Goal: Transaction & Acquisition: Purchase product/service

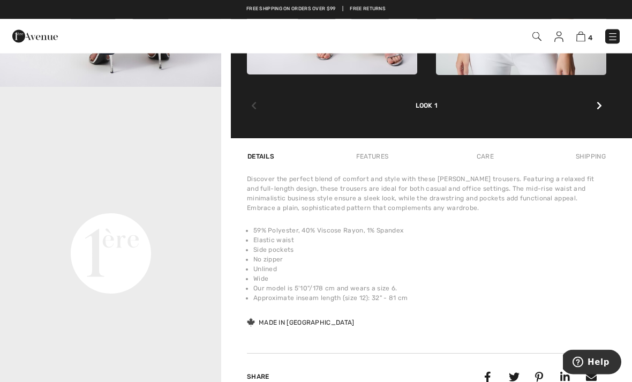
scroll to position [624, 0]
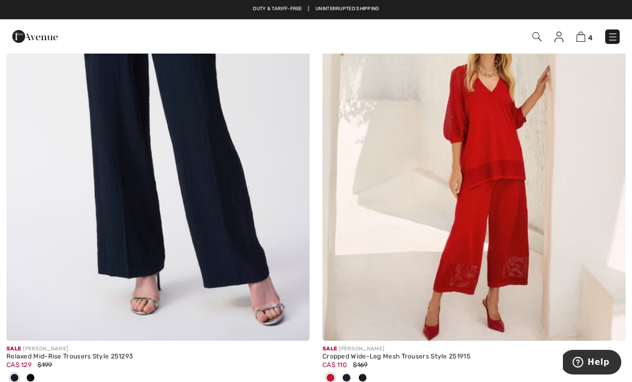
scroll to position [7532, 0]
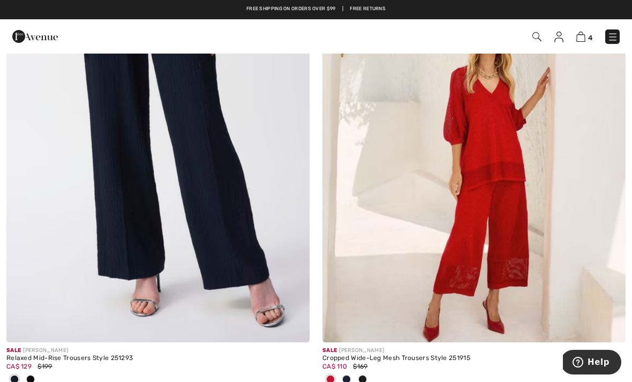
click at [350, 375] on span at bounding box center [346, 379] width 9 height 9
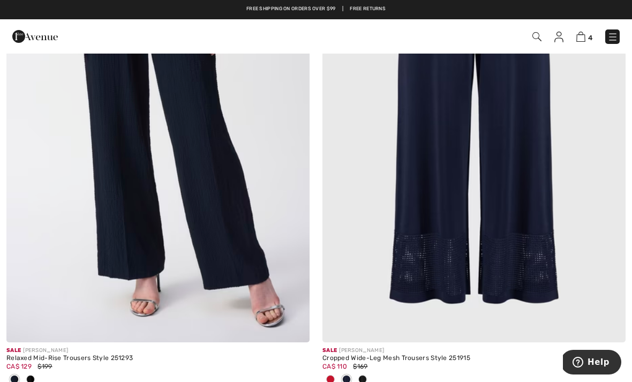
click at [372, 375] on div at bounding box center [473, 380] width 303 height 18
click at [367, 372] on div at bounding box center [362, 380] width 16 height 18
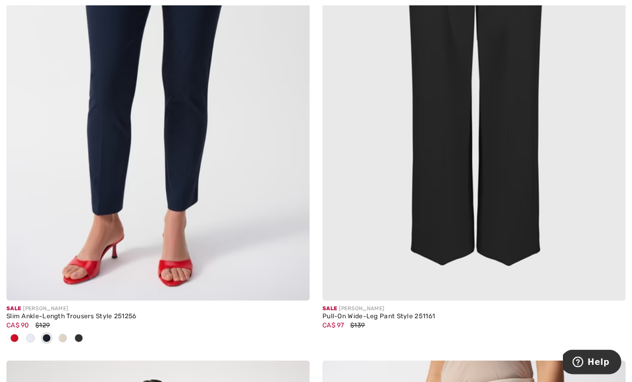
scroll to position [8087, 0]
click at [514, 141] on img at bounding box center [473, 73] width 303 height 455
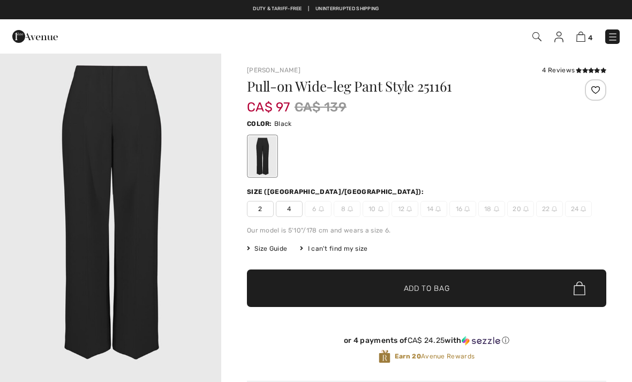
checkbox input "true"
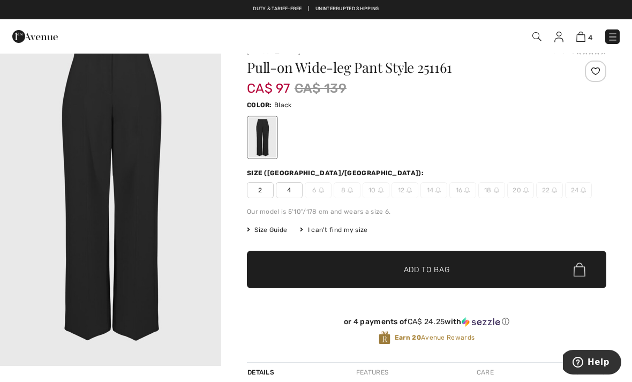
scroll to position [28, 0]
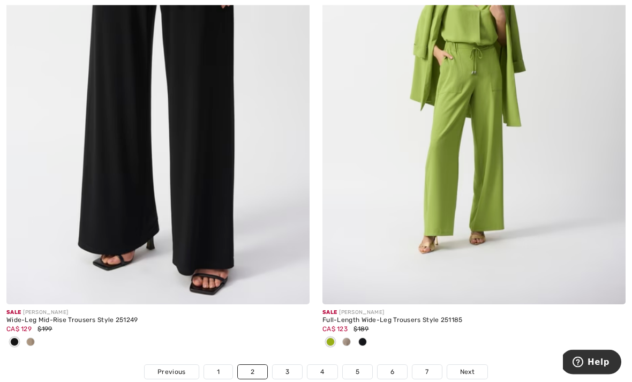
scroll to position [9113, 0]
click at [218, 99] on img at bounding box center [157, 77] width 303 height 455
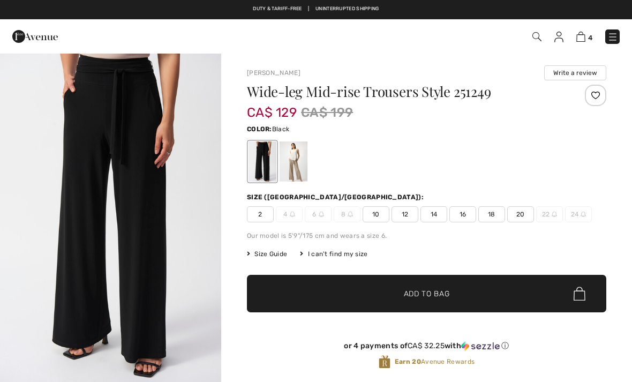
checkbox input "true"
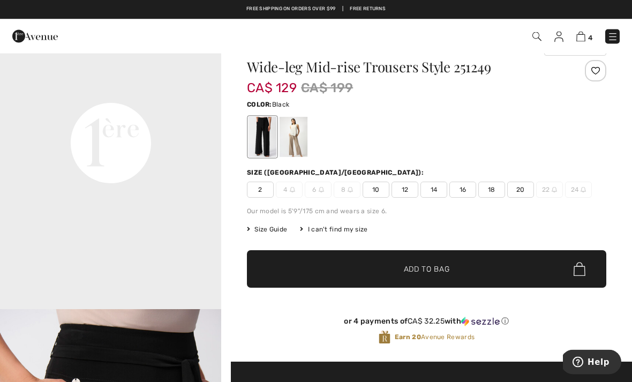
scroll to position [25, 0]
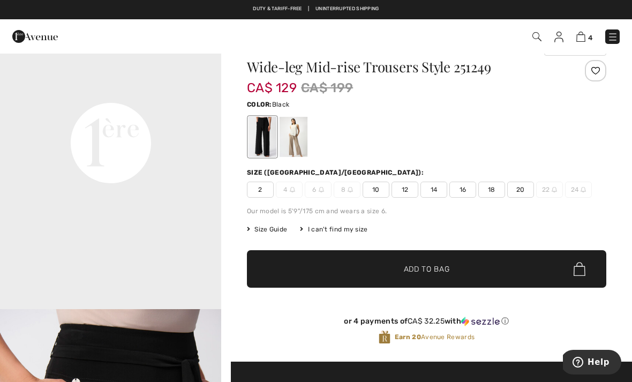
click at [471, 192] on span "16" at bounding box center [462, 189] width 27 height 16
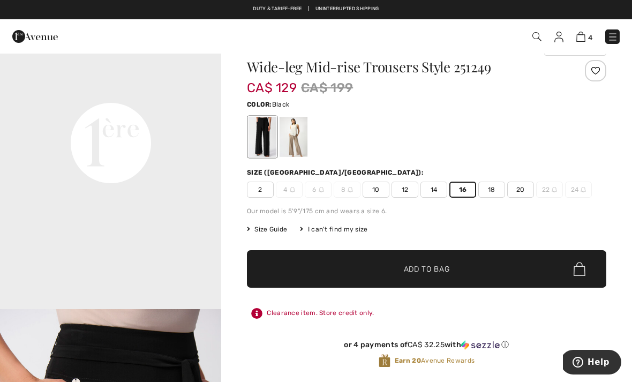
click at [446, 270] on span "Add to Bag" at bounding box center [427, 268] width 46 height 11
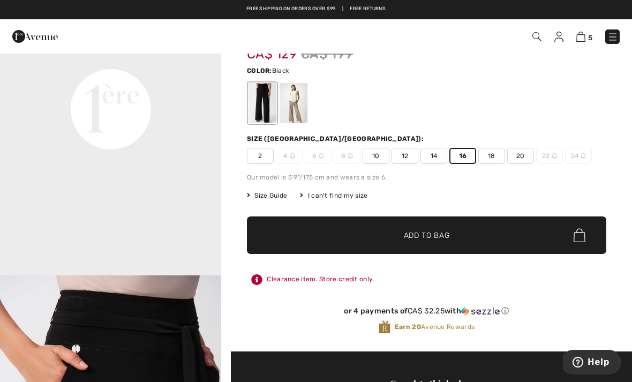
scroll to position [59, 0]
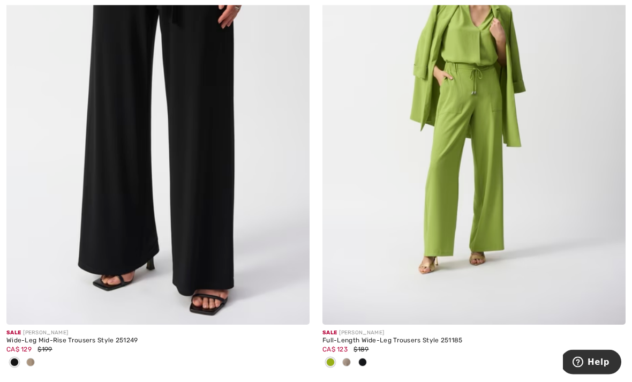
scroll to position [9092, 0]
click at [483, 169] on img at bounding box center [473, 97] width 303 height 455
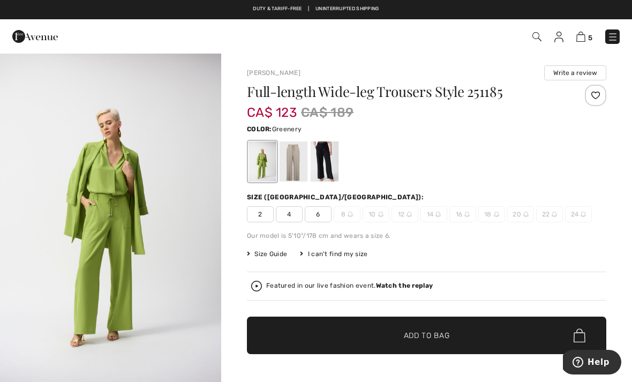
click at [331, 164] on div at bounding box center [324, 161] width 28 height 40
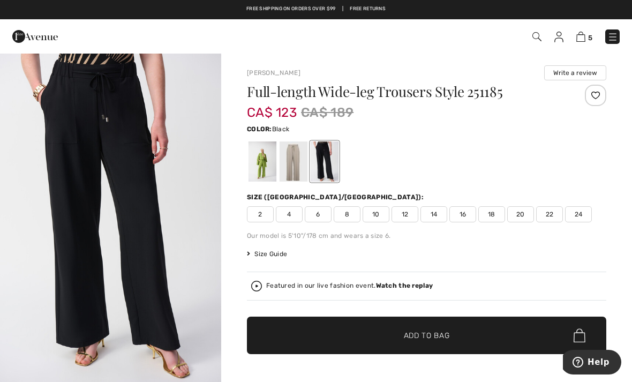
click at [465, 217] on span "16" at bounding box center [462, 214] width 27 height 16
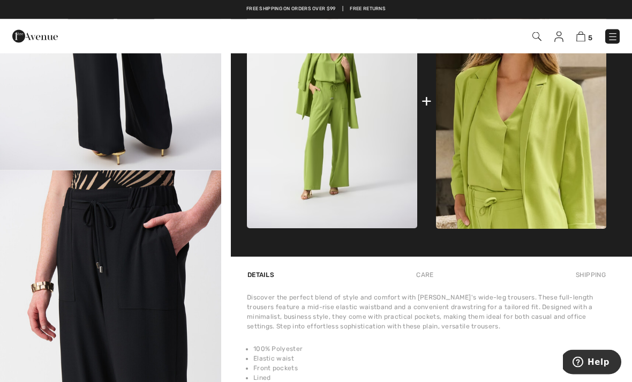
scroll to position [532, 0]
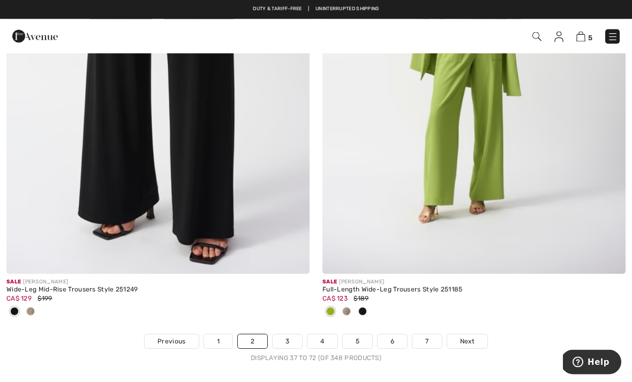
scroll to position [9143, 0]
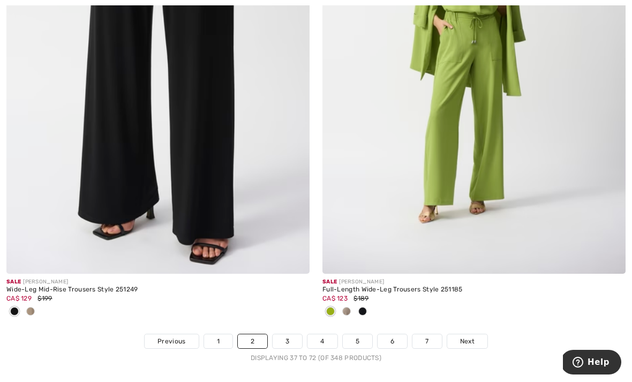
click at [349, 307] on span at bounding box center [346, 311] width 9 height 9
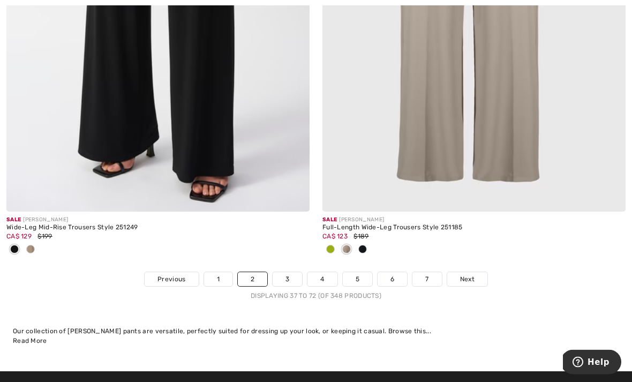
scroll to position [9238, 0]
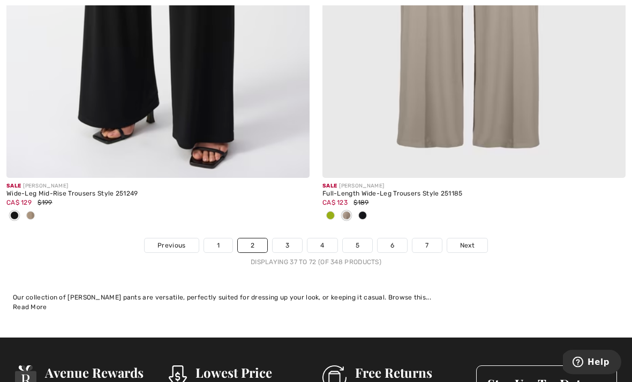
click at [293, 244] on link "3" at bounding box center [286, 246] width 29 height 14
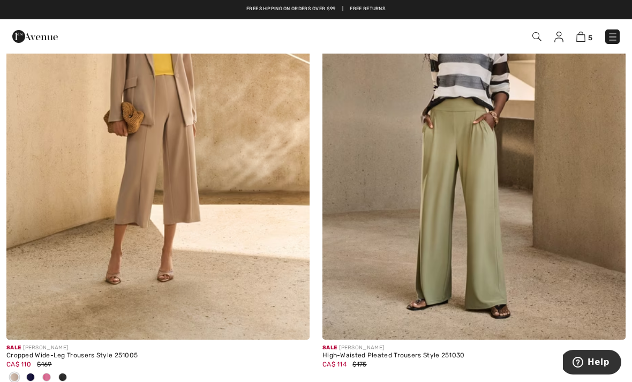
scroll to position [237, 0]
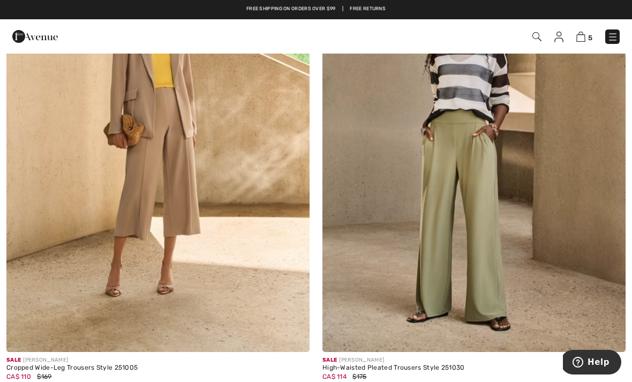
click at [476, 162] on img at bounding box center [473, 124] width 303 height 455
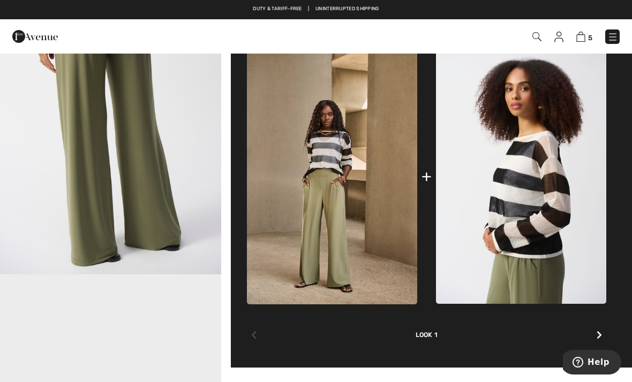
scroll to position [433, 0]
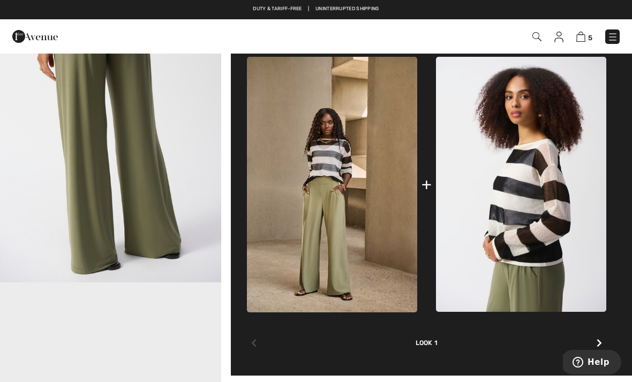
click at [541, 193] on img at bounding box center [521, 184] width 170 height 255
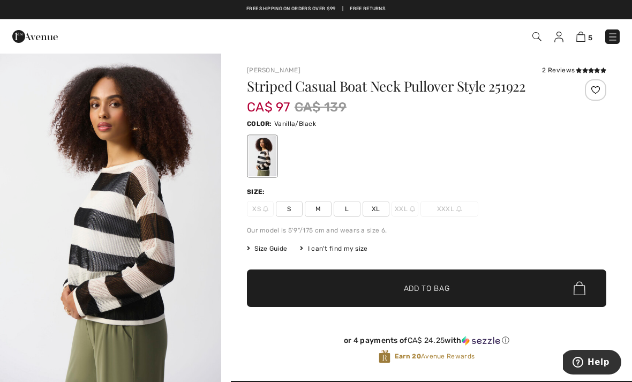
click at [588, 67] on icon at bounding box center [591, 69] width 6 height 5
click at [359, 216] on span "L" at bounding box center [347, 209] width 27 height 16
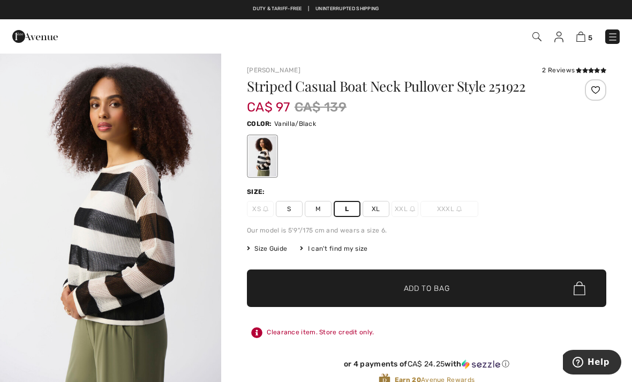
click at [456, 281] on span "✔ Added to Bag Add to Bag" at bounding box center [426, 287] width 359 height 37
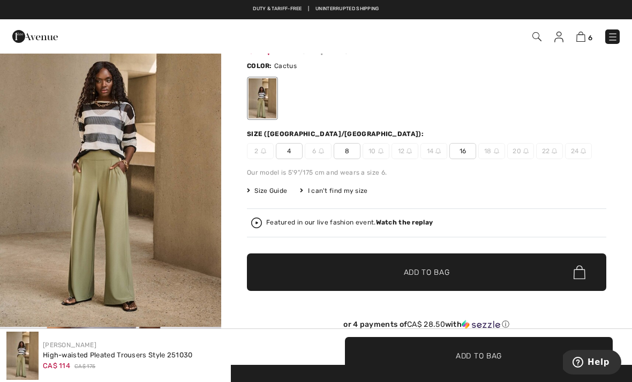
scroll to position [57, 0]
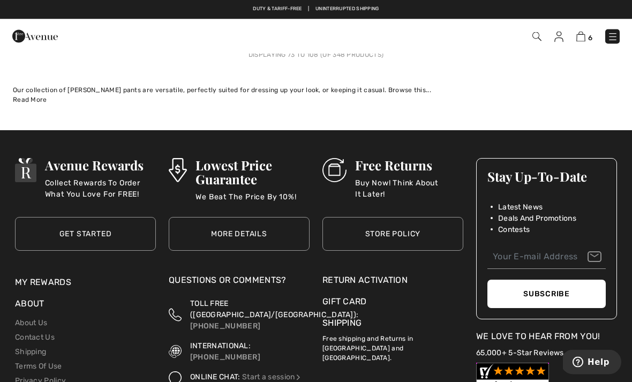
scroll to position [9354, 0]
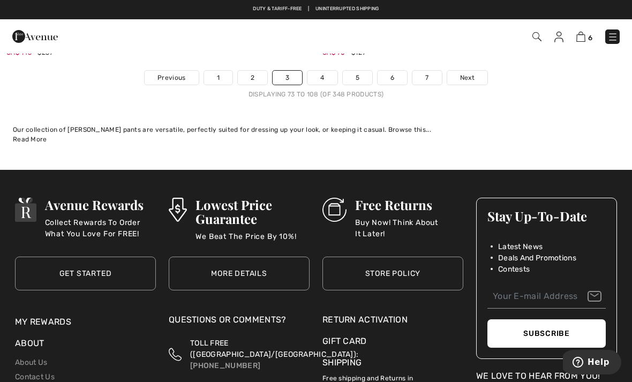
click at [479, 71] on link "Next" at bounding box center [467, 78] width 40 height 14
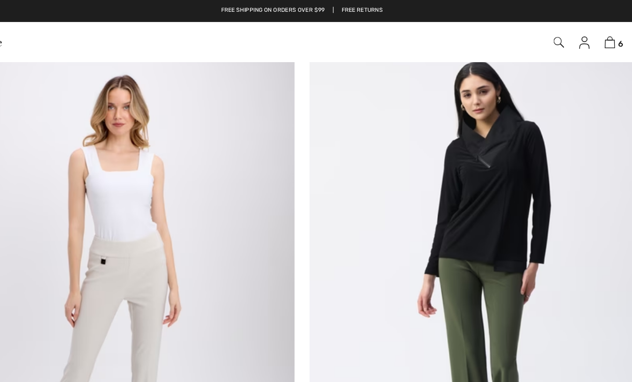
scroll to position [4226, 0]
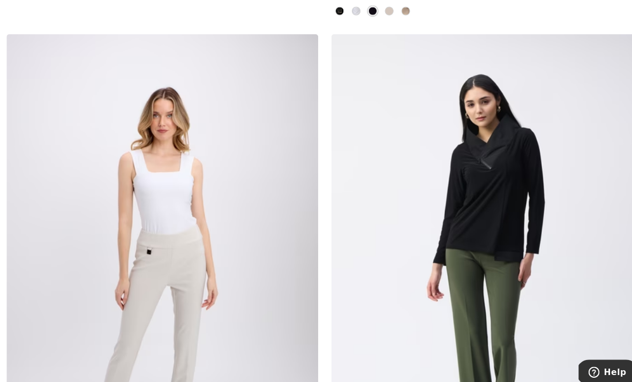
click at [495, 192] on img at bounding box center [473, 260] width 303 height 455
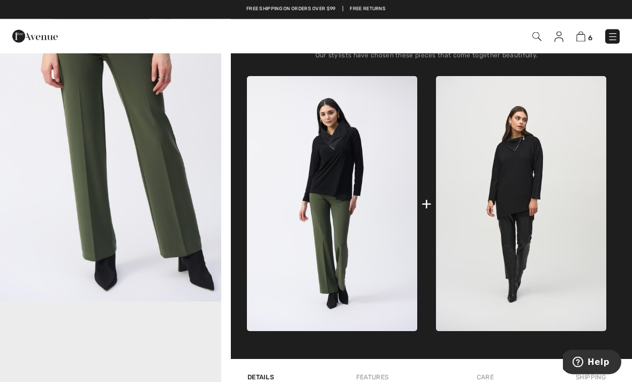
scroll to position [414, 0]
click at [358, 189] on img at bounding box center [332, 203] width 170 height 255
click at [353, 210] on img at bounding box center [332, 203] width 170 height 255
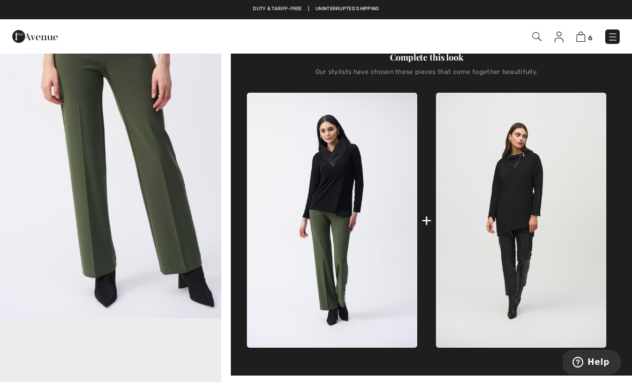
scroll to position [400, 0]
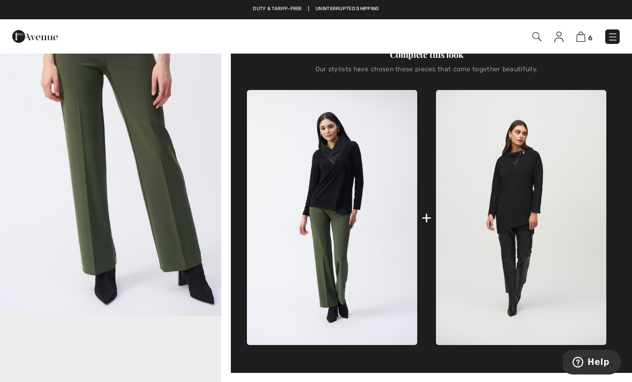
click at [366, 195] on img at bounding box center [332, 217] width 170 height 255
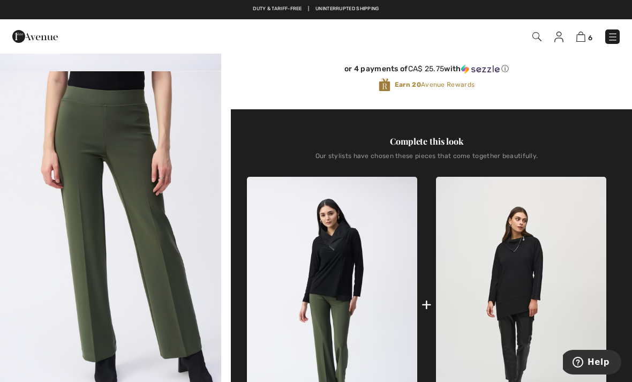
scroll to position [314, 0]
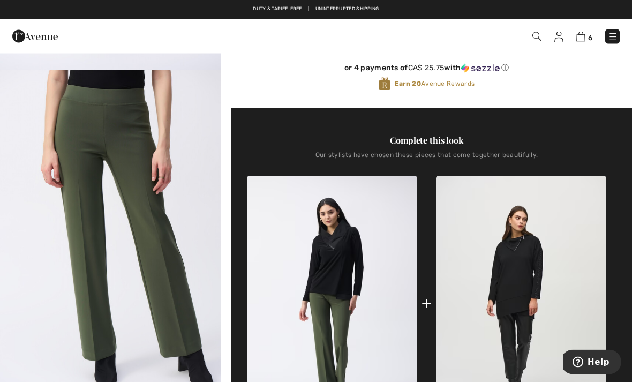
click at [351, 253] on img at bounding box center [332, 303] width 170 height 255
click at [347, 251] on img at bounding box center [332, 303] width 170 height 255
click at [539, 247] on img at bounding box center [521, 303] width 170 height 255
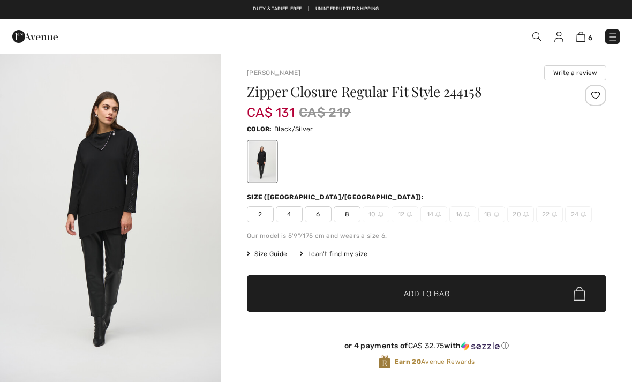
checkbox input "true"
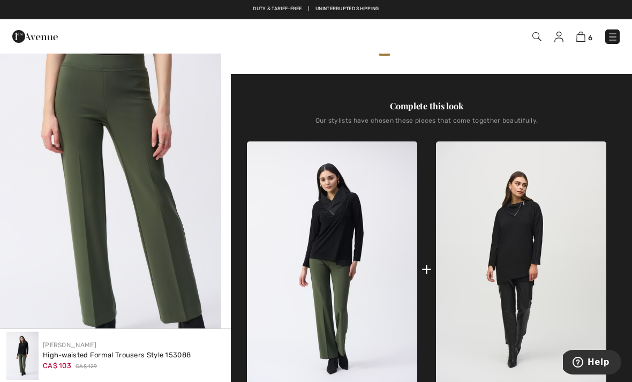
click at [357, 240] on img at bounding box center [332, 268] width 170 height 255
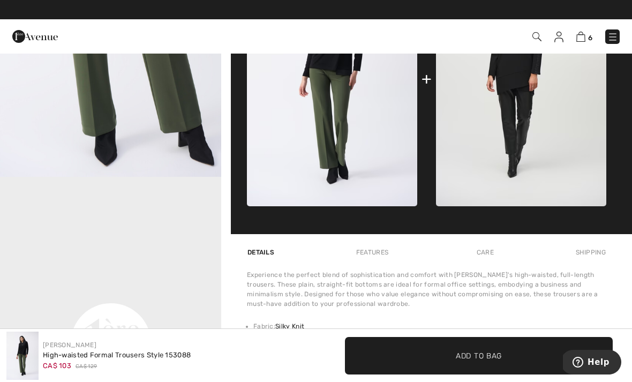
scroll to position [531, 0]
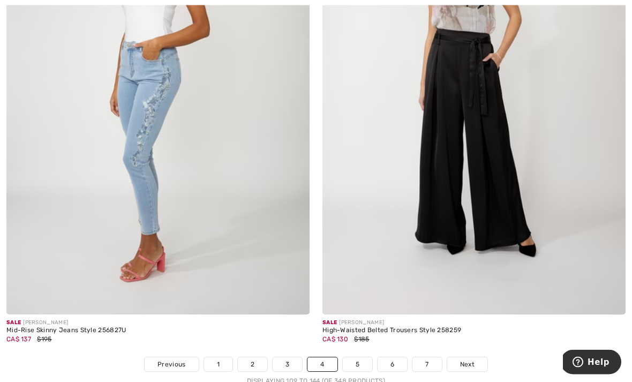
scroll to position [9049, 0]
click at [358, 361] on link "5" at bounding box center [357, 364] width 29 height 14
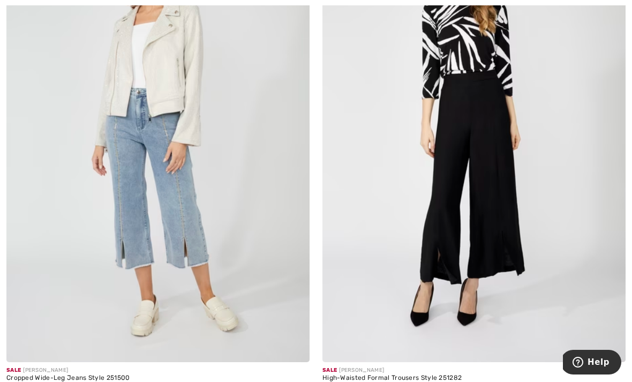
scroll to position [1735, 0]
click at [502, 132] on img at bounding box center [473, 134] width 303 height 455
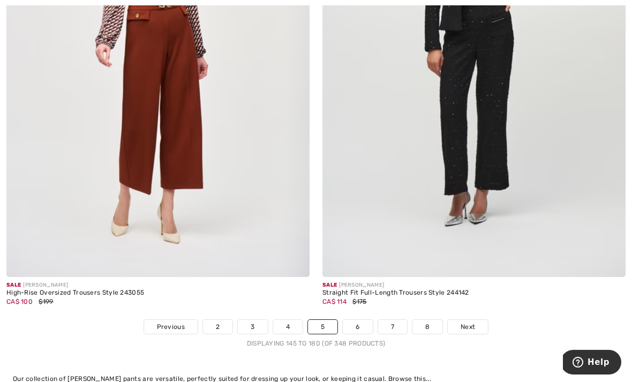
scroll to position [9034, 0]
click at [372, 319] on link "6" at bounding box center [357, 326] width 29 height 14
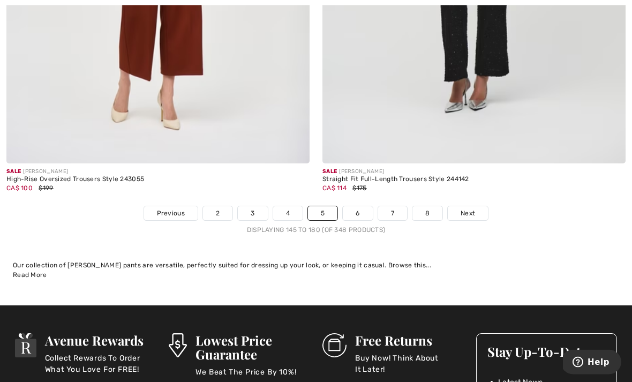
scroll to position [9167, 0]
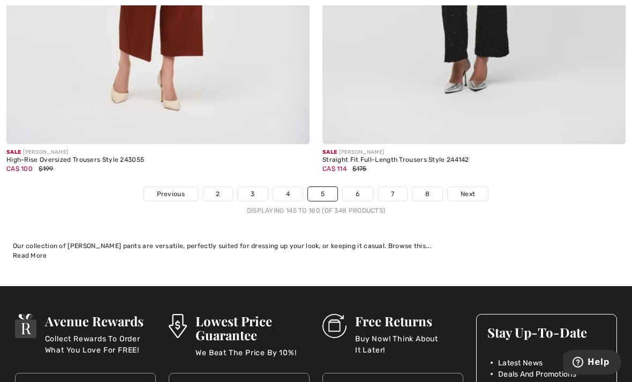
click at [476, 188] on link "Next" at bounding box center [468, 194] width 40 height 14
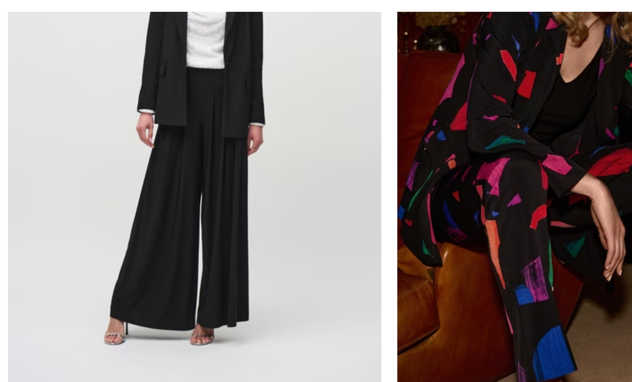
scroll to position [2226, 0]
click at [184, 102] on img at bounding box center [157, 139] width 303 height 455
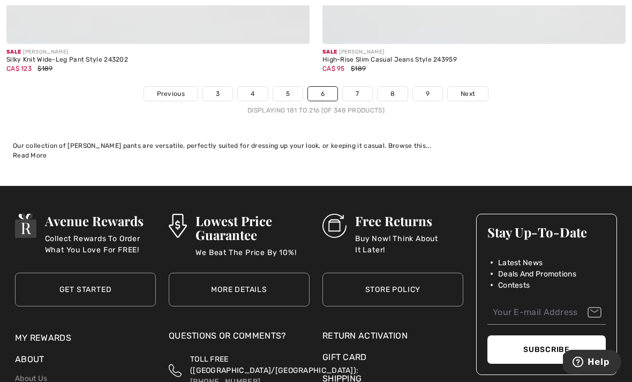
scroll to position [9253, 0]
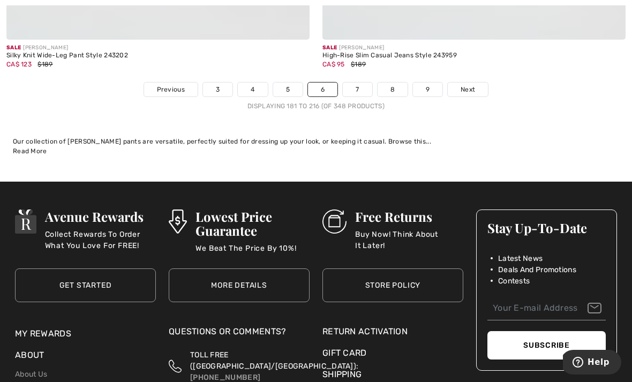
click at [472, 85] on span "Next" at bounding box center [467, 90] width 14 height 10
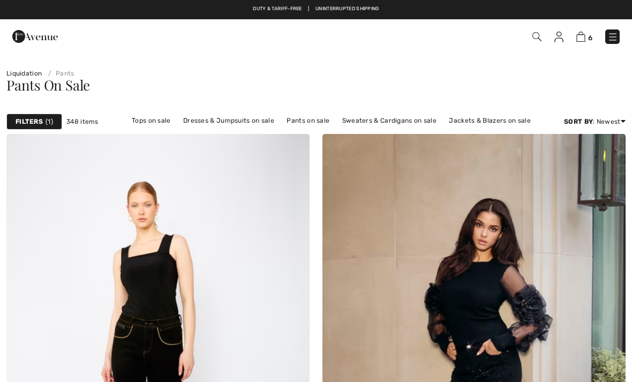
checkbox input "true"
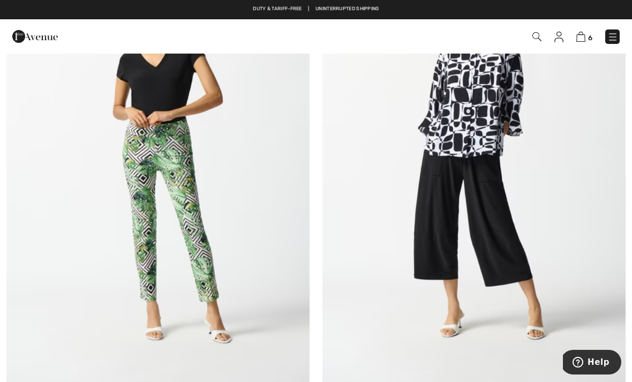
scroll to position [7943, 0]
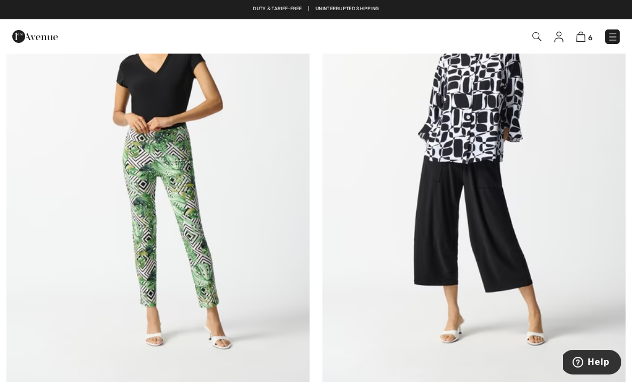
click at [482, 150] on img at bounding box center [473, 164] width 303 height 455
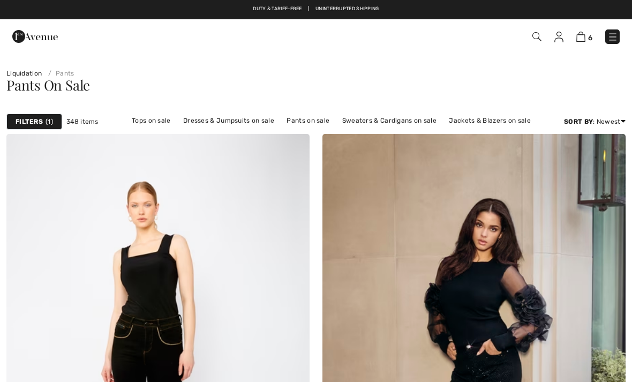
scroll to position [7978, 0]
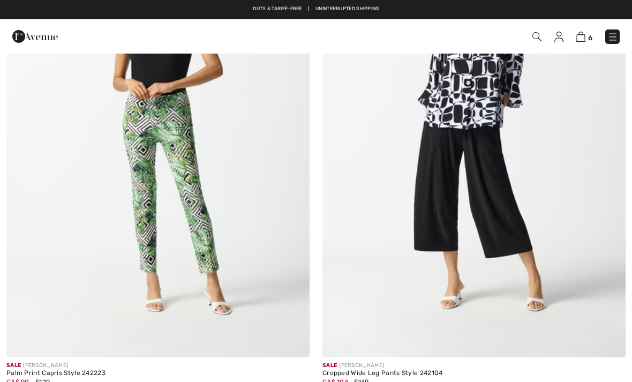
checkbox input "true"
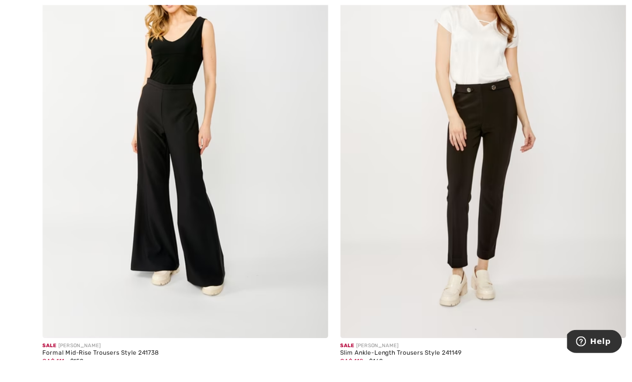
scroll to position [8997, 0]
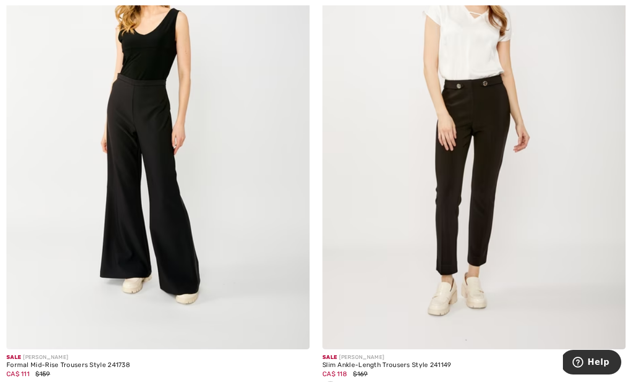
click at [161, 149] on img at bounding box center [157, 122] width 303 height 455
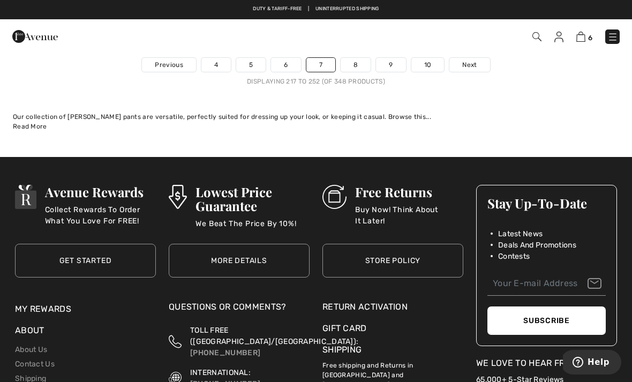
scroll to position [9349, 0]
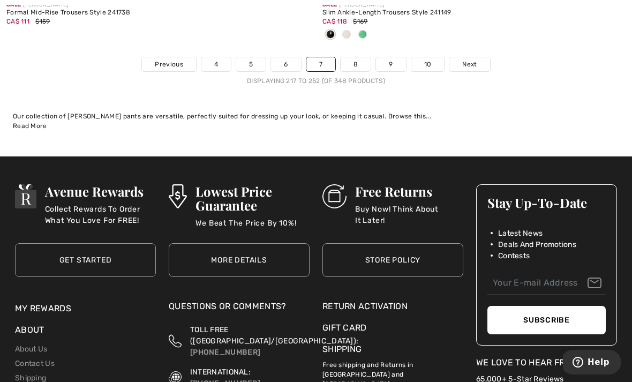
click at [473, 59] on span "Next" at bounding box center [469, 64] width 14 height 10
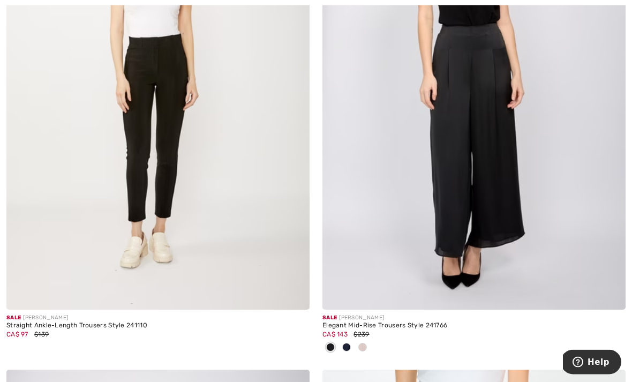
scroll to position [280, 0]
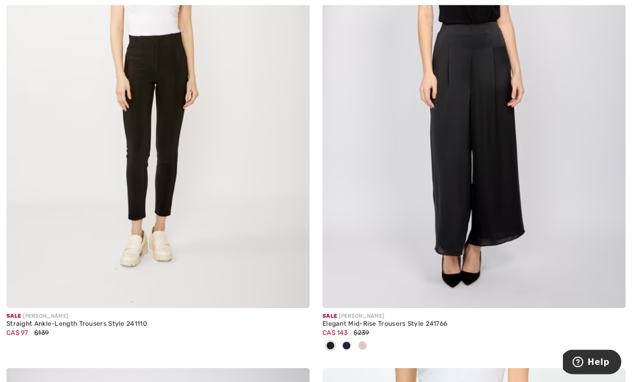
click at [352, 350] on div at bounding box center [346, 347] width 16 height 18
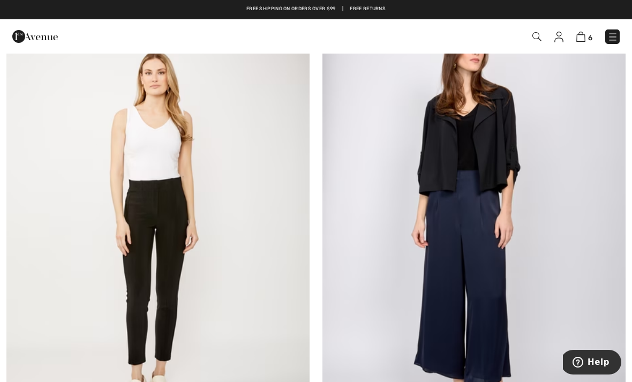
scroll to position [134, 0]
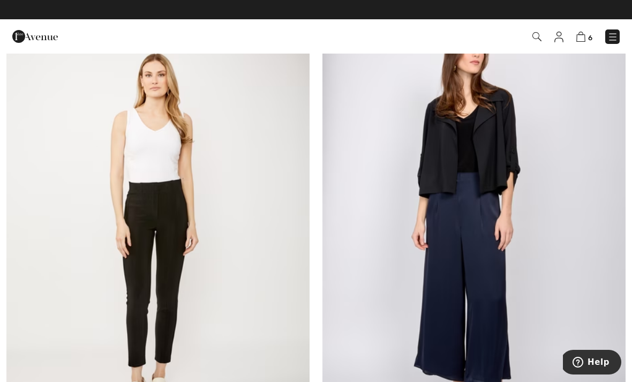
click at [487, 235] on img at bounding box center [473, 227] width 303 height 455
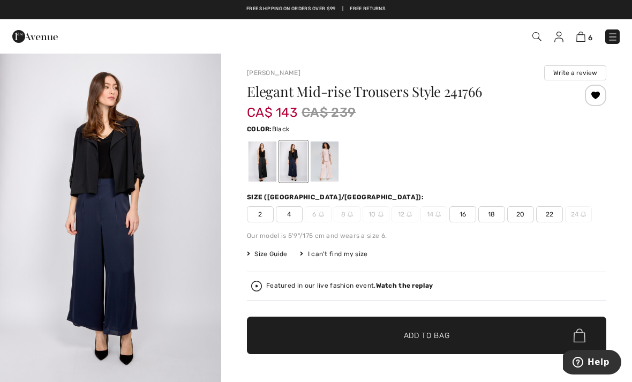
click at [258, 173] on div at bounding box center [262, 161] width 28 height 40
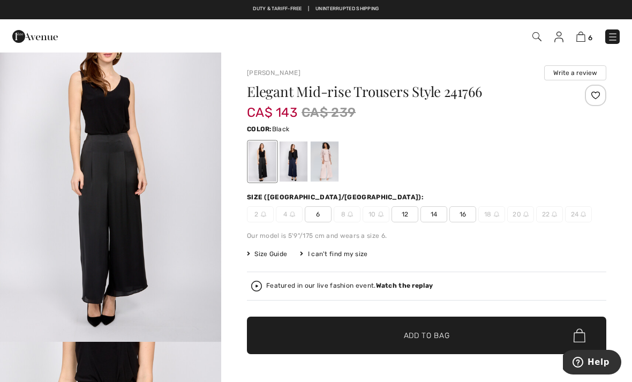
scroll to position [41, 0]
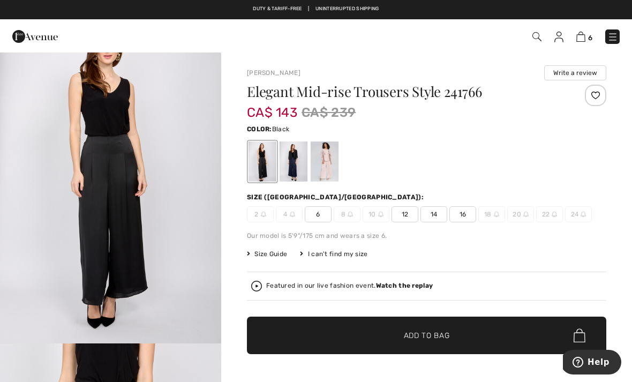
click at [127, 186] on img "1 / 4" at bounding box center [110, 177] width 221 height 332
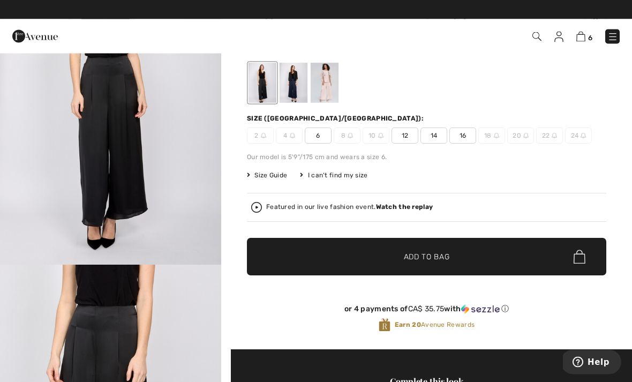
scroll to position [79, 0]
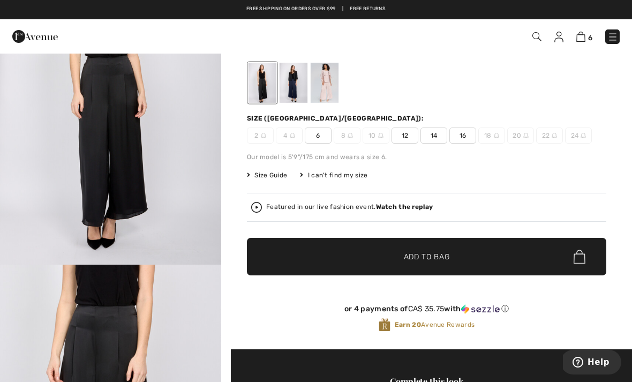
click at [465, 135] on span "16" at bounding box center [462, 135] width 27 height 16
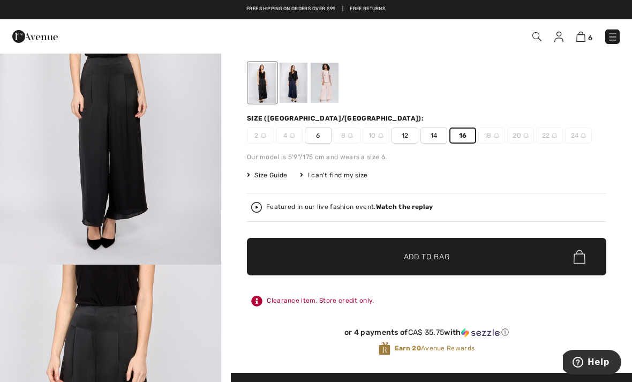
click at [490, 253] on span "✔ Added to Bag Add to Bag" at bounding box center [426, 256] width 359 height 37
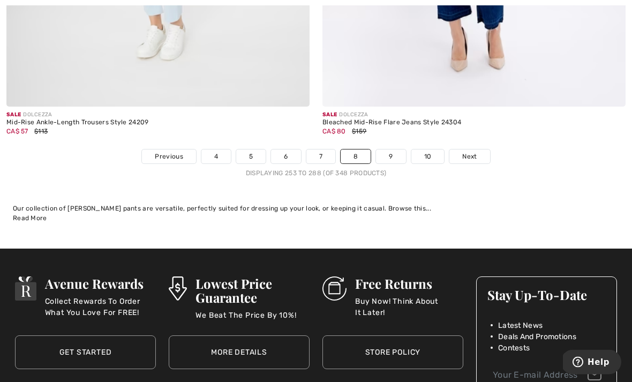
scroll to position [9220, 0]
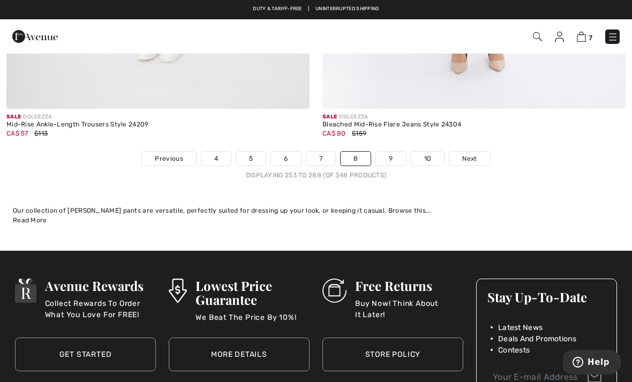
click at [476, 154] on span "Next" at bounding box center [469, 159] width 14 height 10
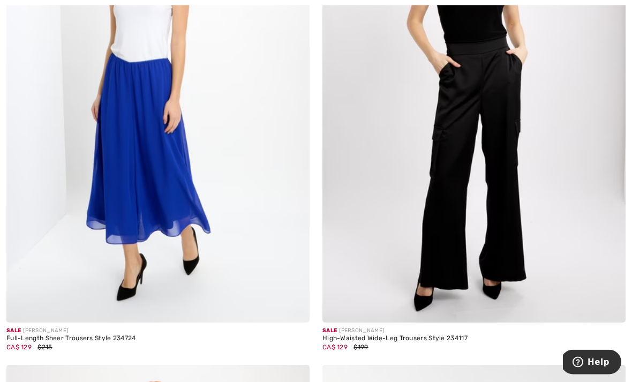
scroll to position [763, 0]
click at [503, 113] on img at bounding box center [473, 95] width 303 height 455
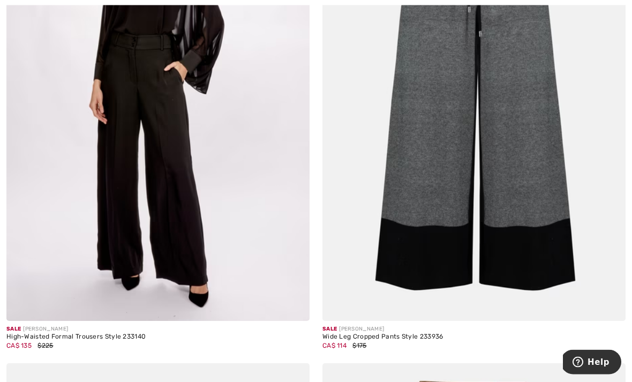
scroll to position [1775, 0]
click at [170, 110] on img at bounding box center [157, 93] width 303 height 455
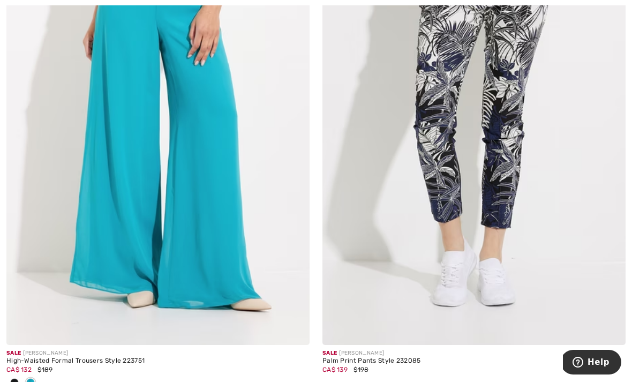
scroll to position [6463, 0]
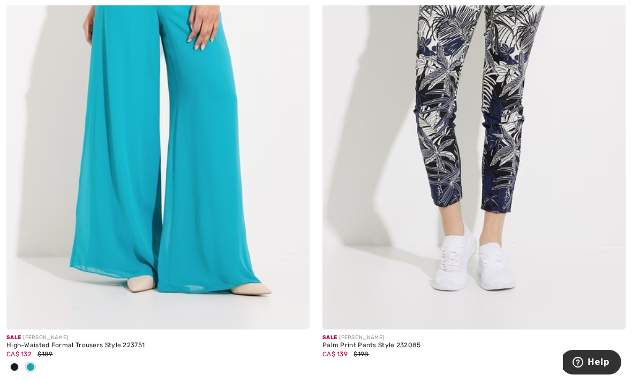
click at [177, 113] on img at bounding box center [157, 102] width 303 height 455
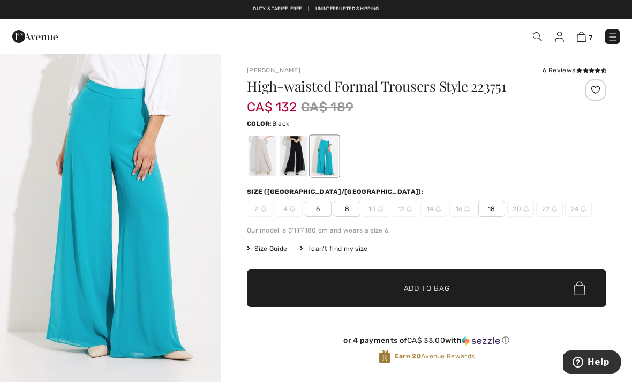
click at [300, 161] on div at bounding box center [293, 156] width 28 height 40
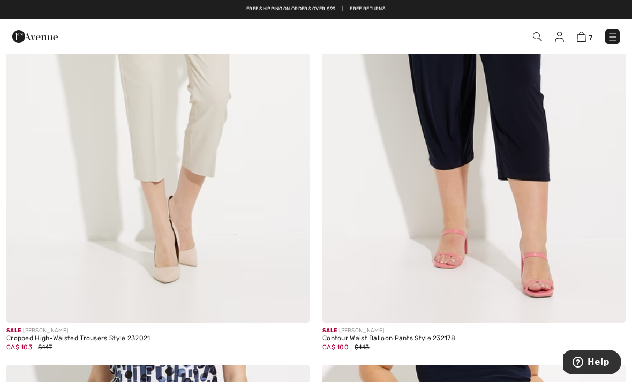
scroll to position [6971, 0]
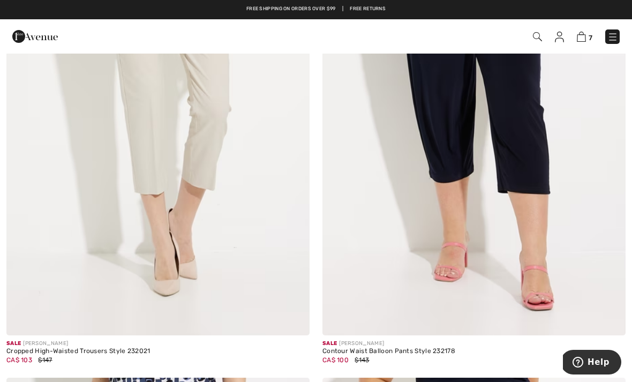
click at [513, 102] on img at bounding box center [473, 108] width 303 height 455
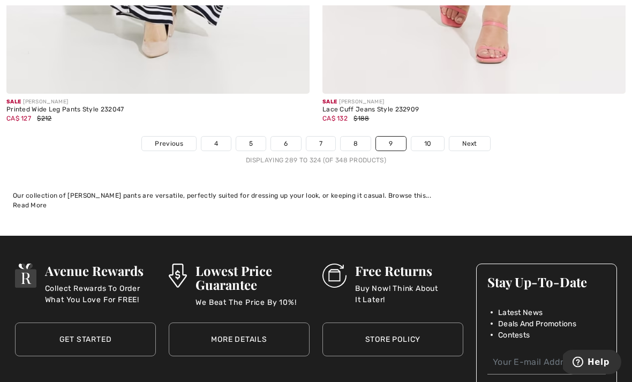
scroll to position [9220, 0]
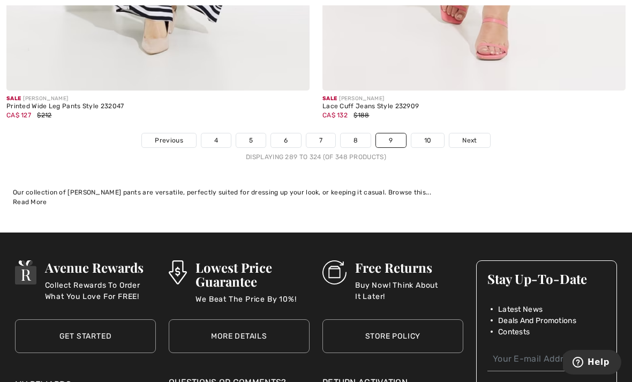
click at [433, 133] on link "10" at bounding box center [427, 140] width 33 height 14
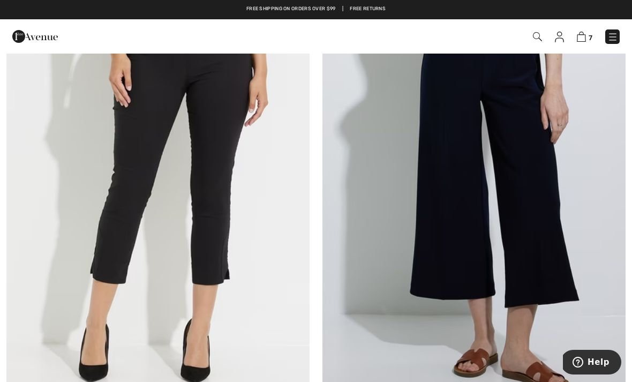
scroll to position [2159, 0]
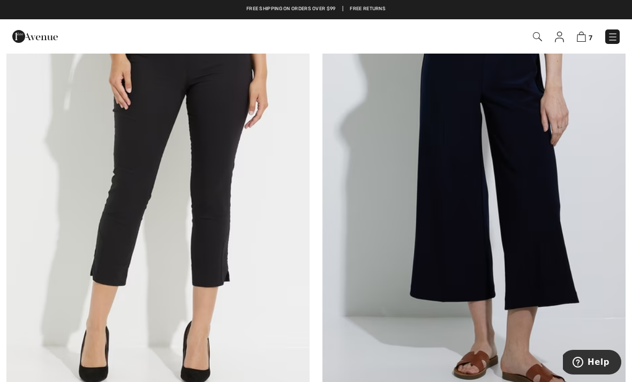
click at [508, 120] on img at bounding box center [473, 189] width 303 height 455
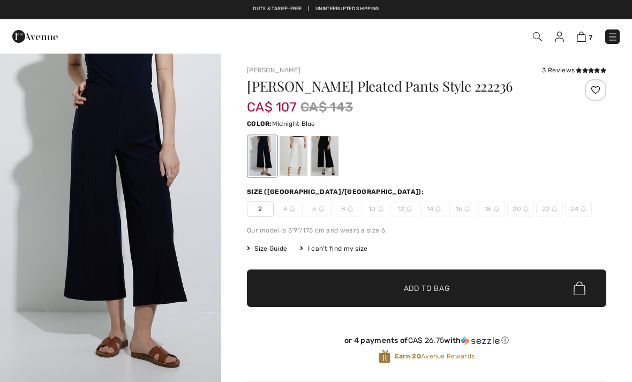
checkbox input "true"
click at [335, 157] on div at bounding box center [324, 156] width 28 height 40
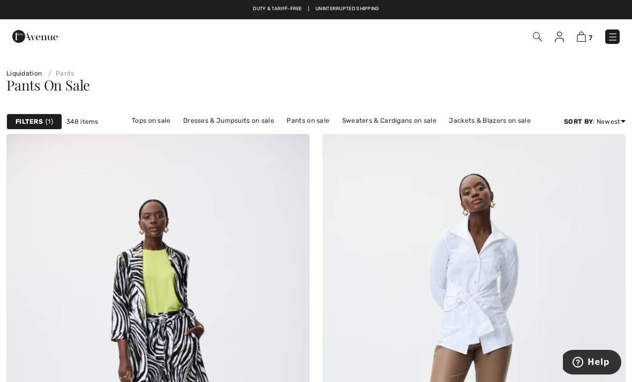
click at [490, 116] on link "Jackets & Blazers on sale" at bounding box center [489, 120] width 93 height 14
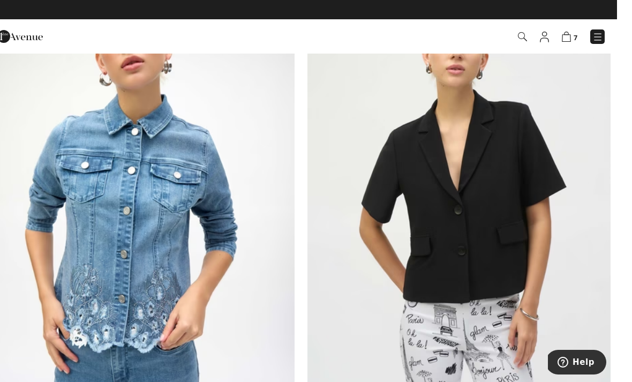
scroll to position [4337, 0]
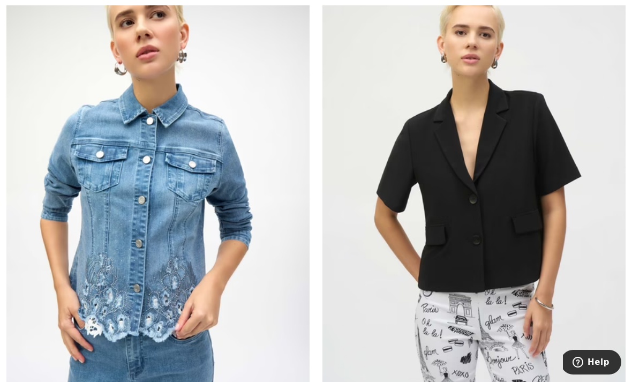
click at [482, 169] on img at bounding box center [473, 184] width 303 height 455
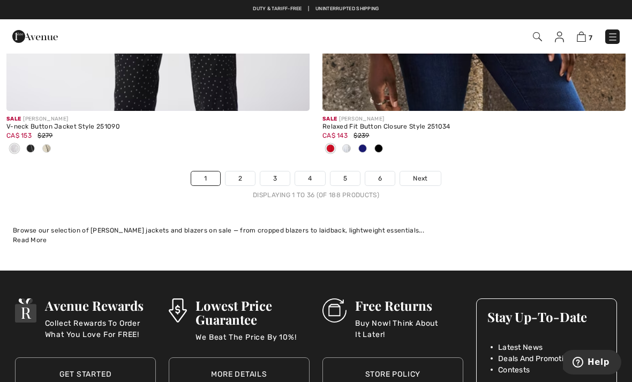
scroll to position [9358, 0]
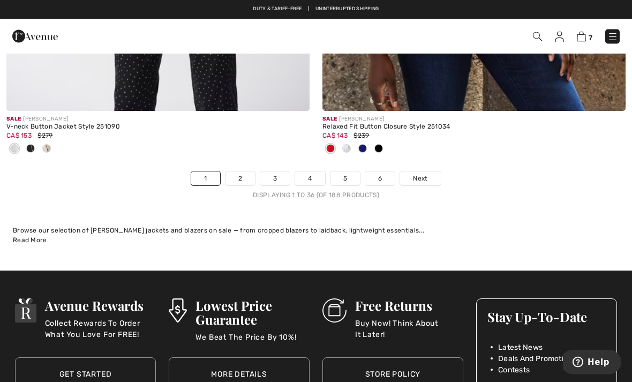
click at [250, 172] on link "2" at bounding box center [239, 179] width 29 height 14
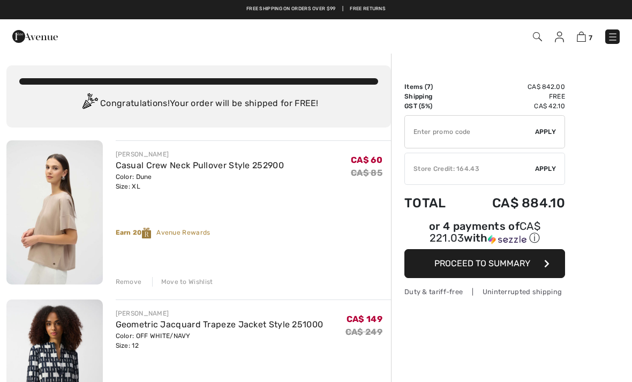
click at [64, 214] on img at bounding box center [54, 212] width 96 height 144
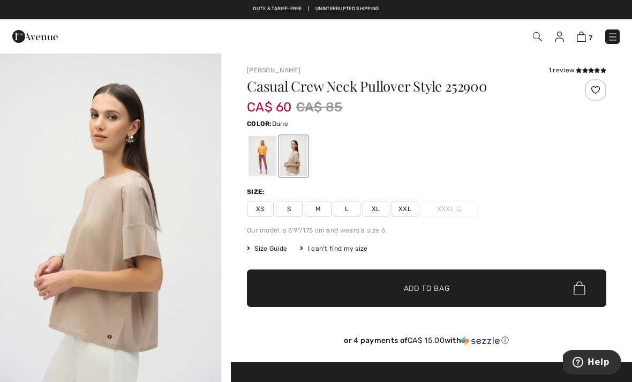
click at [583, 69] on icon at bounding box center [585, 69] width 6 height 5
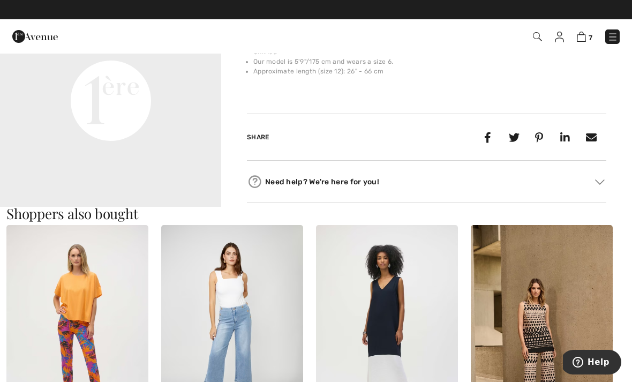
scroll to position [781, 0]
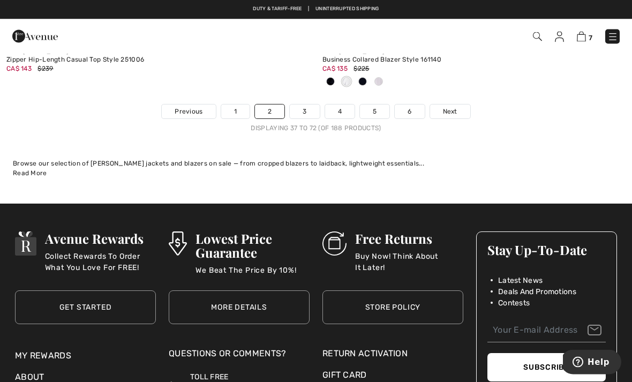
scroll to position [9373, 0]
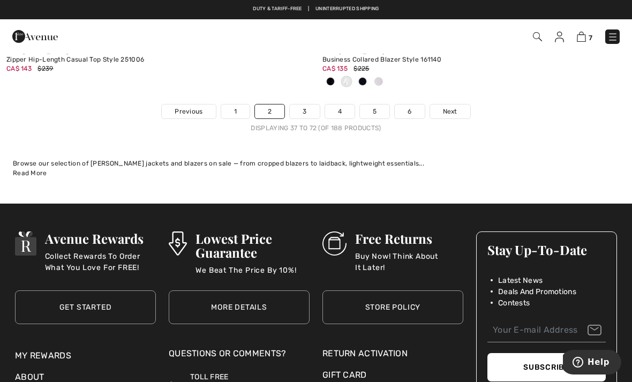
click at [445, 107] on span "Next" at bounding box center [450, 112] width 14 height 10
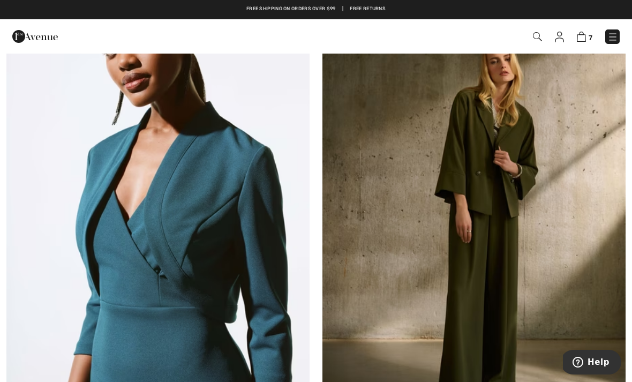
scroll to position [8393, 0]
click at [505, 170] on img at bounding box center [473, 193] width 303 height 455
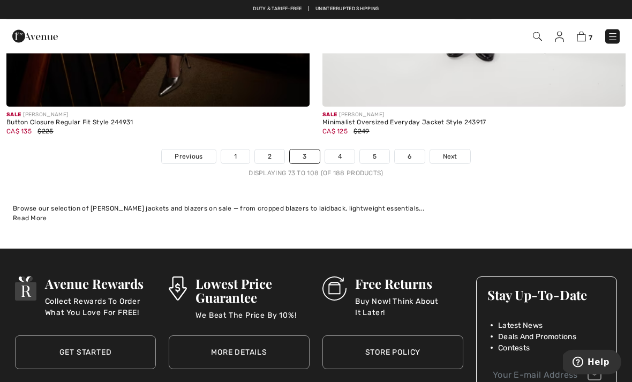
scroll to position [9200, 0]
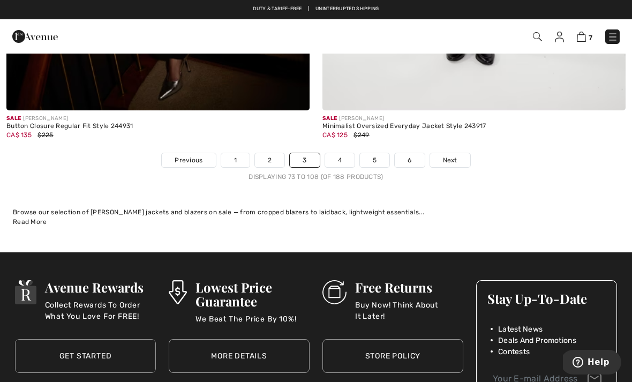
click at [452, 155] on span "Next" at bounding box center [450, 160] width 14 height 10
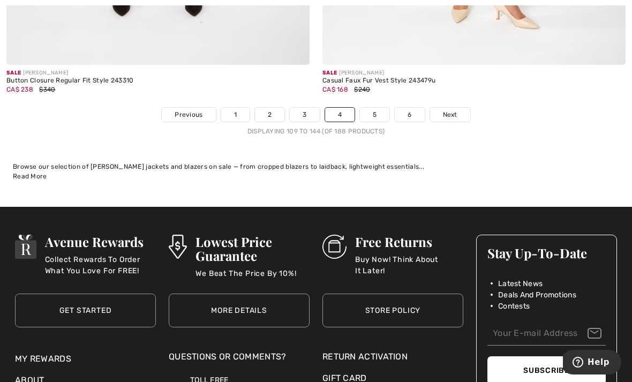
scroll to position [9277, 0]
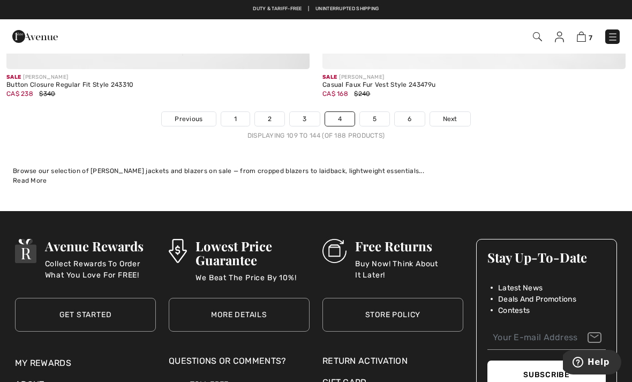
click at [453, 114] on span "Next" at bounding box center [450, 119] width 14 height 10
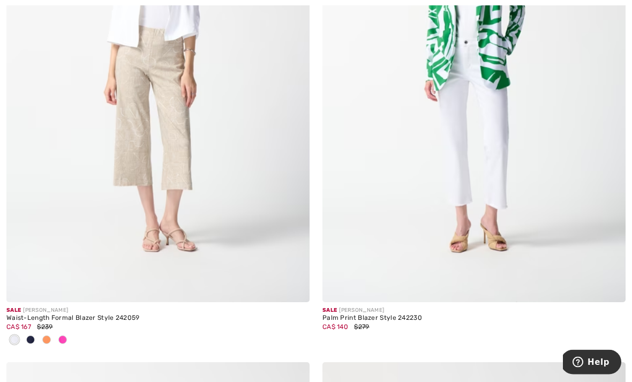
scroll to position [3418, 0]
click at [39, 335] on div at bounding box center [47, 340] width 16 height 18
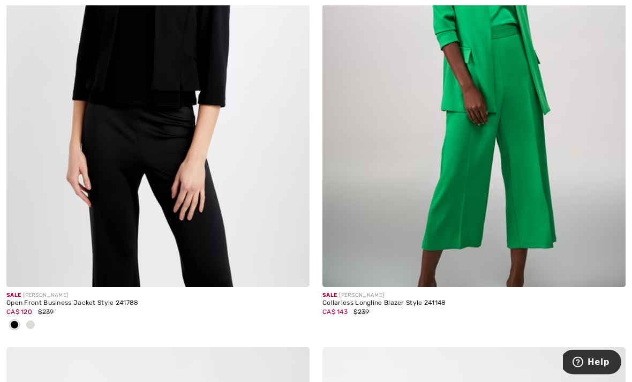
scroll to position [6593, 0]
click at [39, 317] on div at bounding box center [157, 325] width 303 height 18
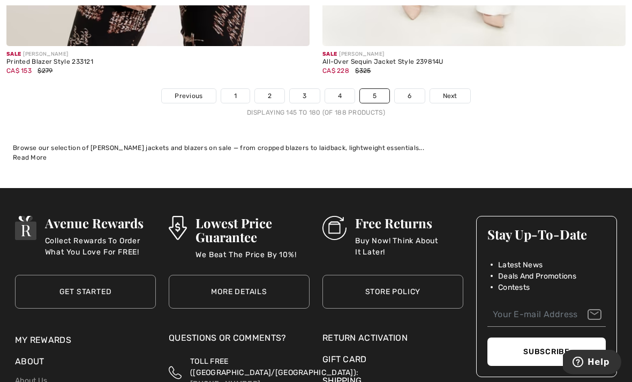
scroll to position [9353, 0]
click at [451, 91] on span "Next" at bounding box center [450, 96] width 14 height 10
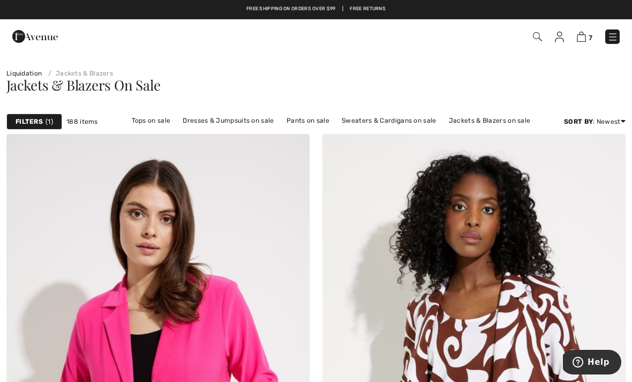
click at [244, 121] on link "Dresses & Jumpsuits on sale" at bounding box center [228, 120] width 102 height 14
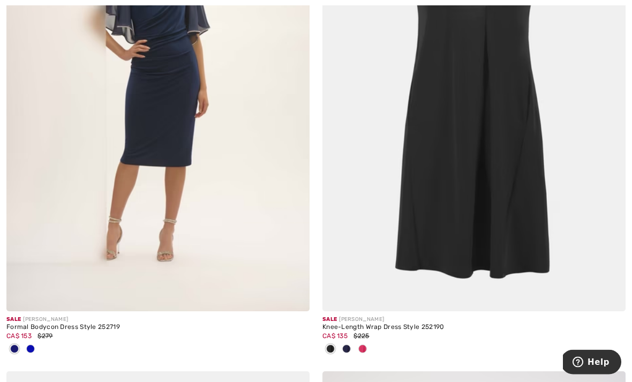
scroll to position [1803, 0]
click at [498, 112] on img at bounding box center [473, 84] width 303 height 455
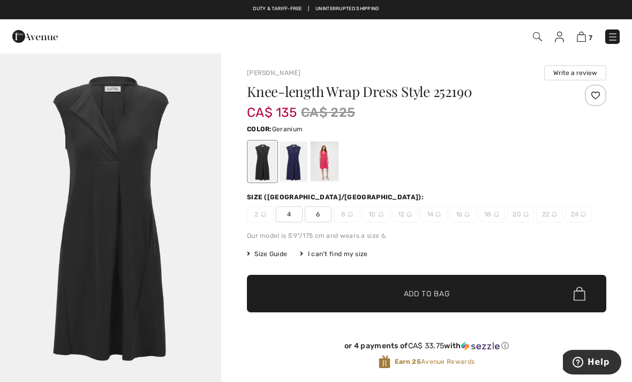
click at [328, 155] on div at bounding box center [324, 161] width 28 height 40
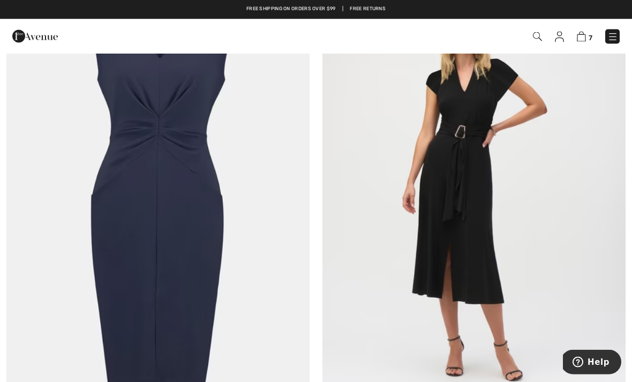
scroll to position [2200, 0]
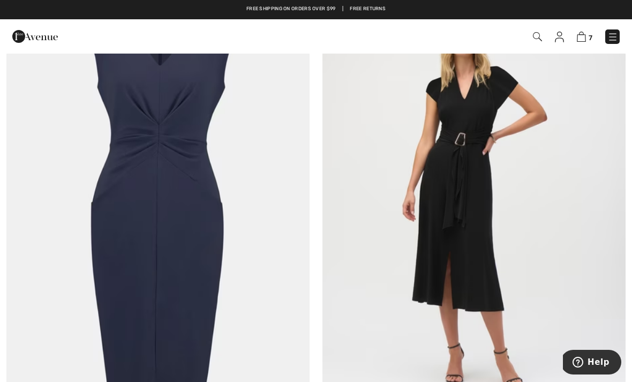
click at [463, 202] on img at bounding box center [473, 201] width 303 height 455
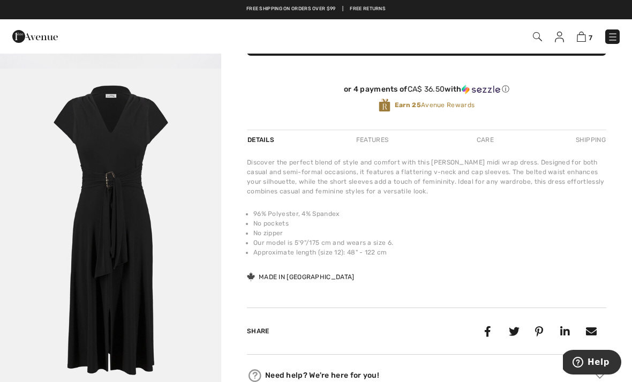
scroll to position [23, 0]
click at [141, 227] on img "2 / 2" at bounding box center [110, 235] width 221 height 332
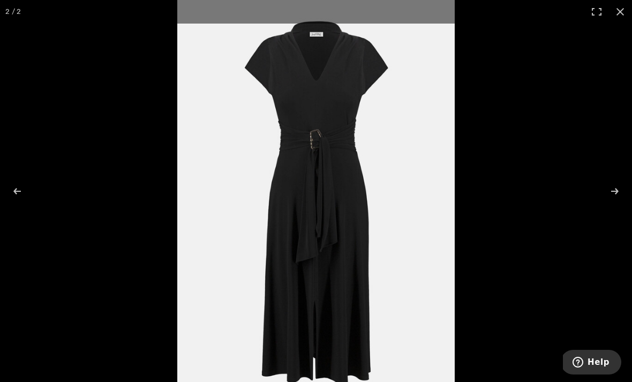
scroll to position [327, 0]
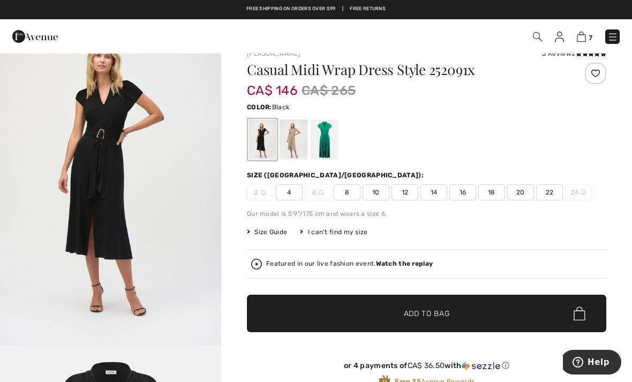
scroll to position [17, 0]
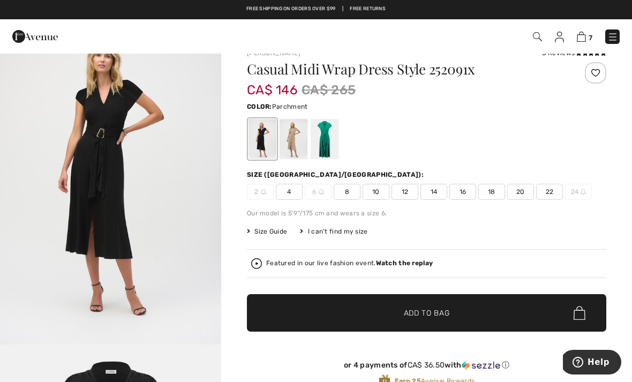
click at [299, 148] on div at bounding box center [293, 139] width 28 height 40
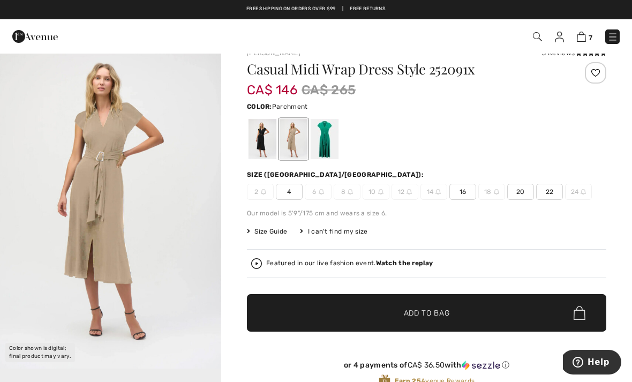
scroll to position [17, 0]
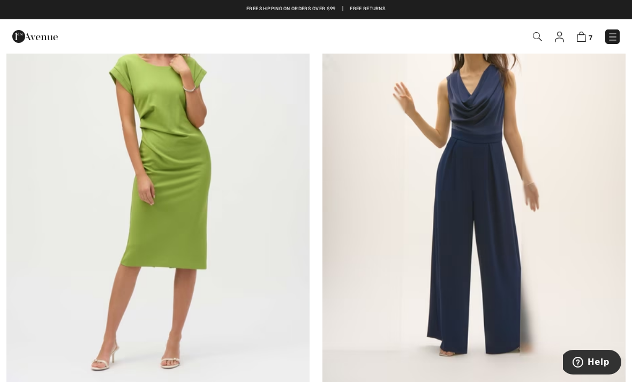
scroll to position [2733, 0]
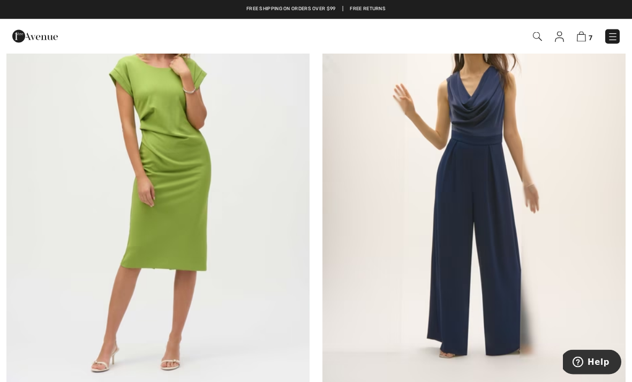
click at [486, 180] on img at bounding box center [473, 182] width 303 height 455
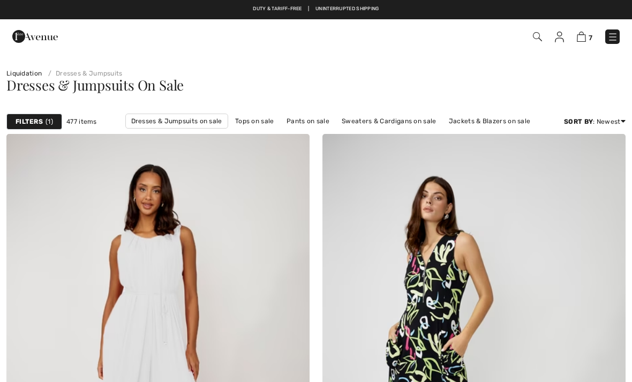
checkbox input "true"
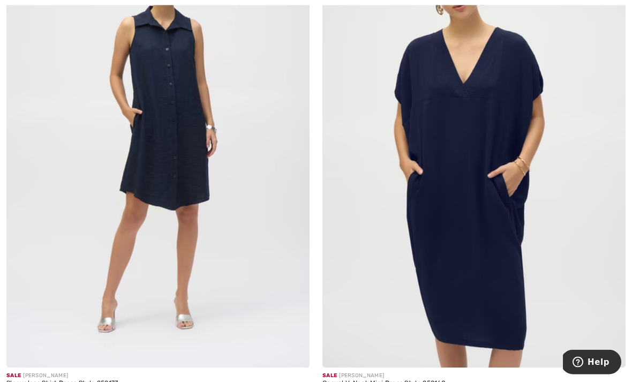
scroll to position [4418, 0]
click at [491, 179] on img at bounding box center [473, 139] width 303 height 455
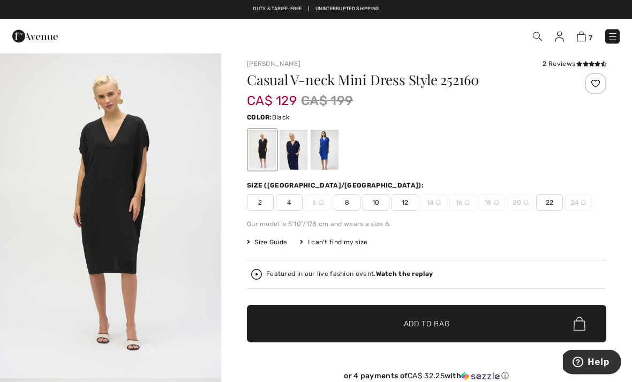
scroll to position [7, 0]
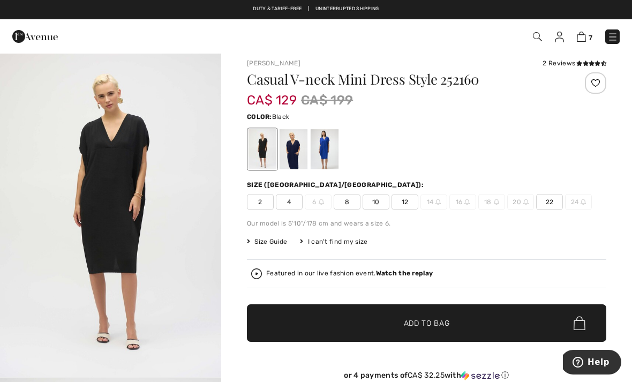
click at [288, 162] on div at bounding box center [293, 149] width 28 height 40
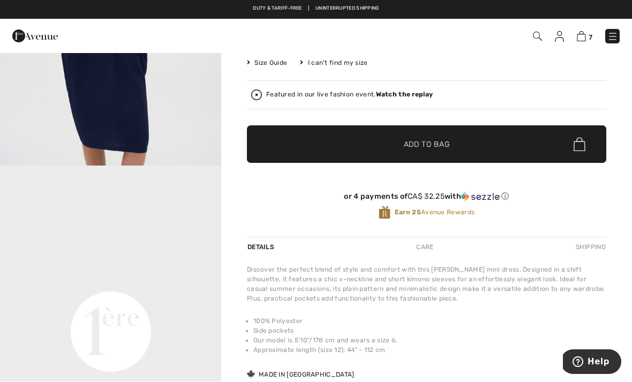
scroll to position [186, 0]
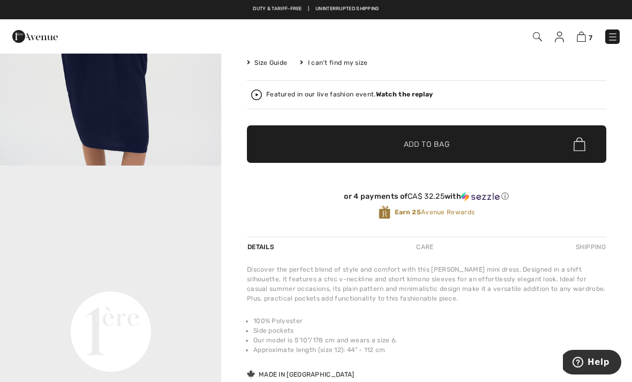
click at [146, 205] on video "Your browser does not support the video tag." at bounding box center [110, 221] width 221 height 111
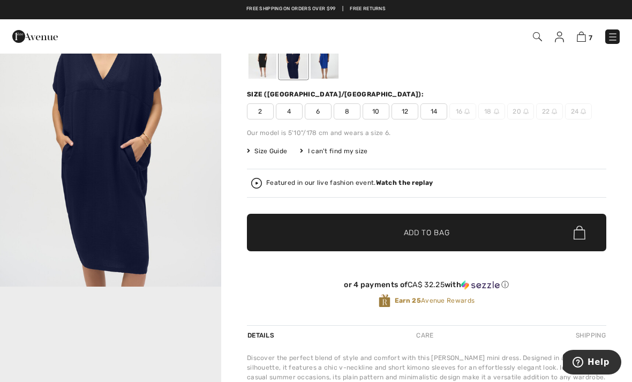
scroll to position [79, 0]
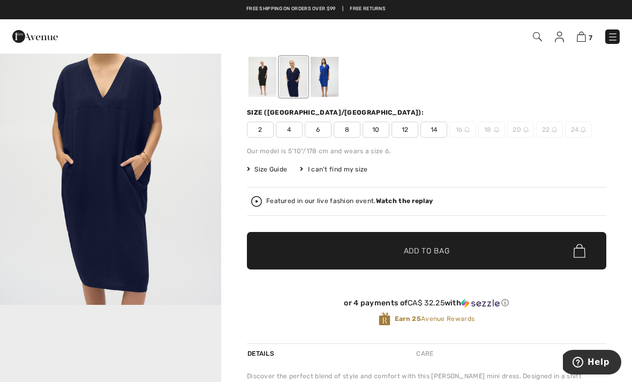
click at [329, 80] on div at bounding box center [324, 77] width 28 height 40
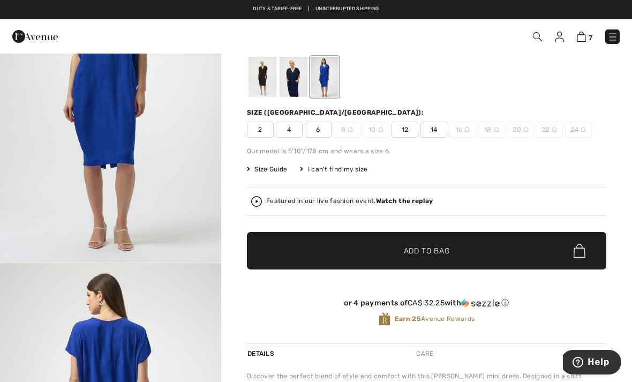
scroll to position [0, 0]
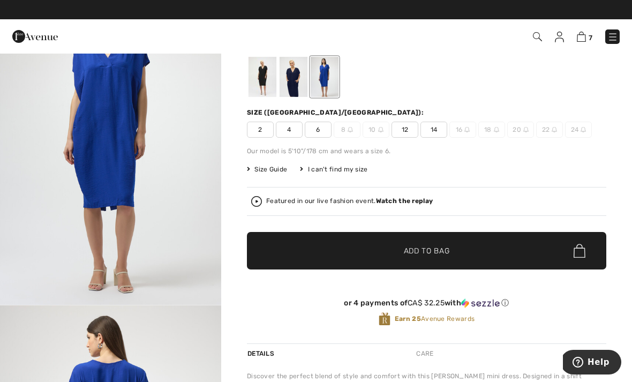
click at [299, 79] on div at bounding box center [293, 77] width 28 height 40
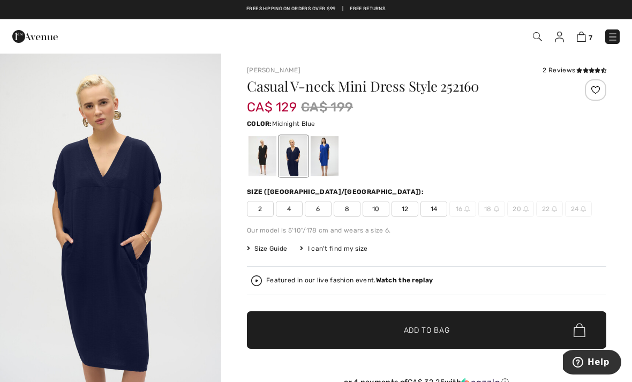
click at [442, 209] on span "14" at bounding box center [433, 209] width 27 height 16
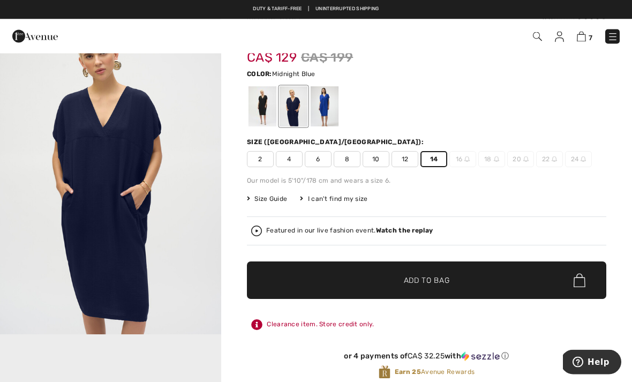
scroll to position [54, 0]
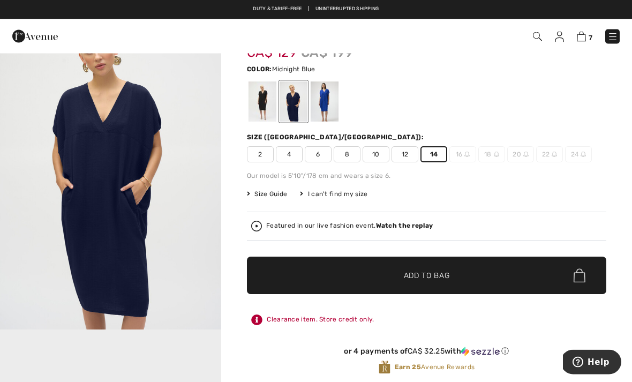
click at [473, 272] on span "✔ Added to Bag Add to Bag" at bounding box center [426, 275] width 359 height 37
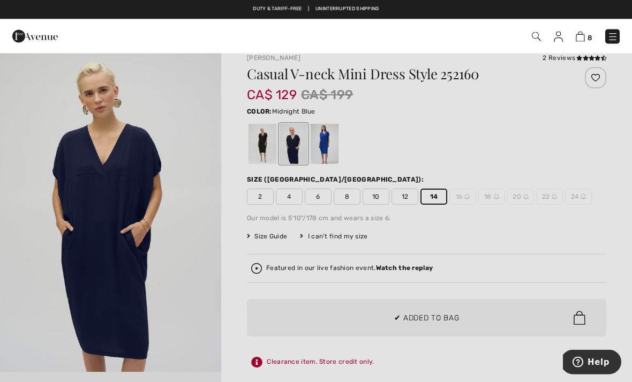
scroll to position [0, 0]
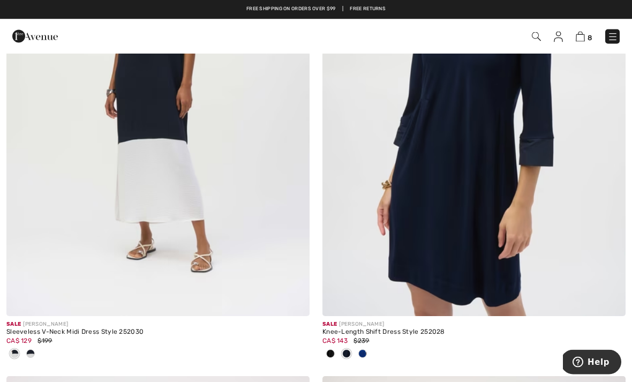
scroll to position [6616, 0]
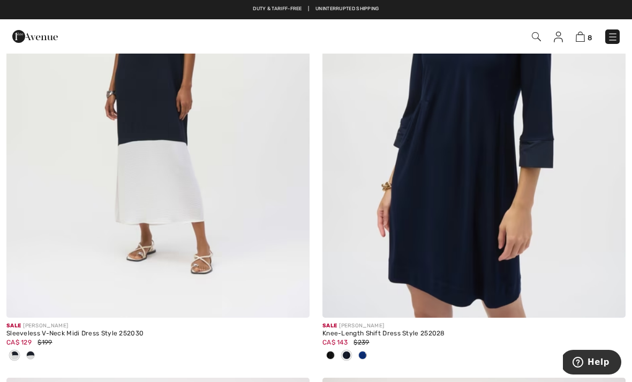
click at [180, 133] on img at bounding box center [157, 90] width 303 height 455
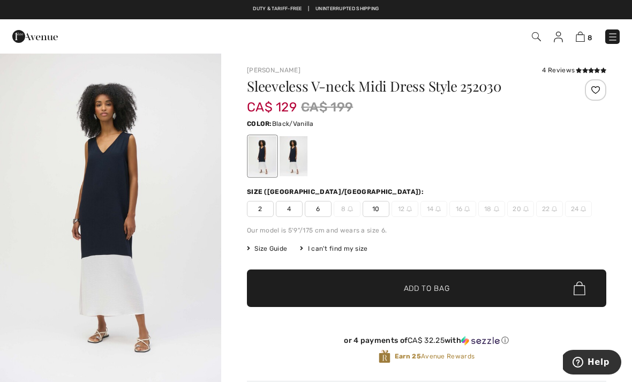
click at [297, 155] on div at bounding box center [293, 156] width 28 height 40
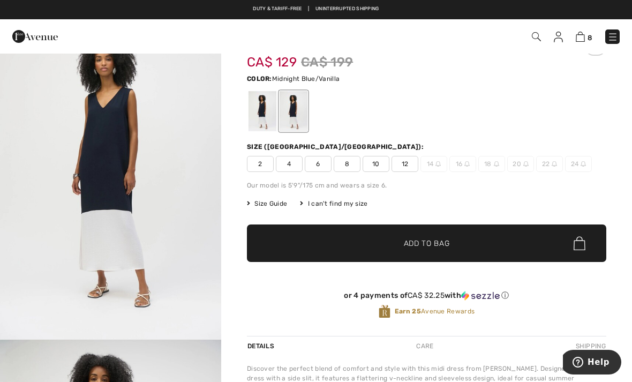
scroll to position [46, 0]
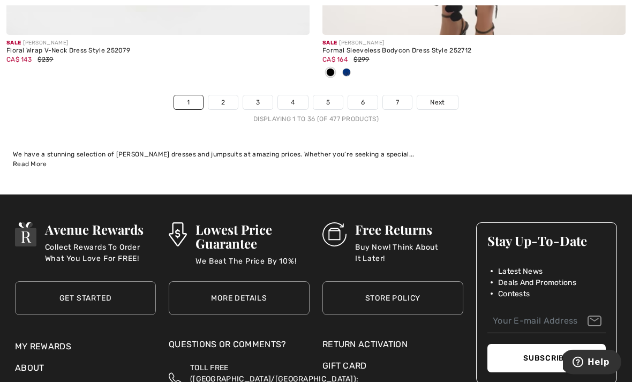
scroll to position [9435, 0]
click at [444, 97] on span "Next" at bounding box center [437, 102] width 14 height 10
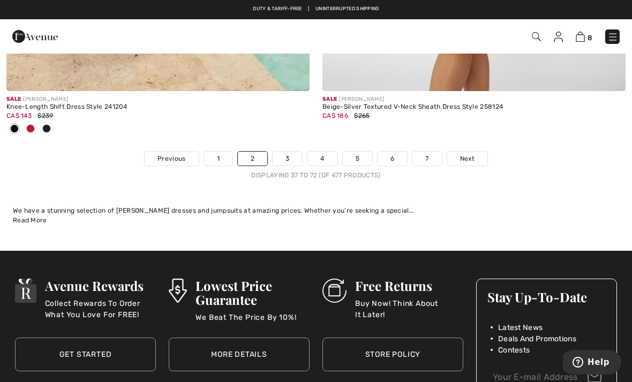
scroll to position [9212, 0]
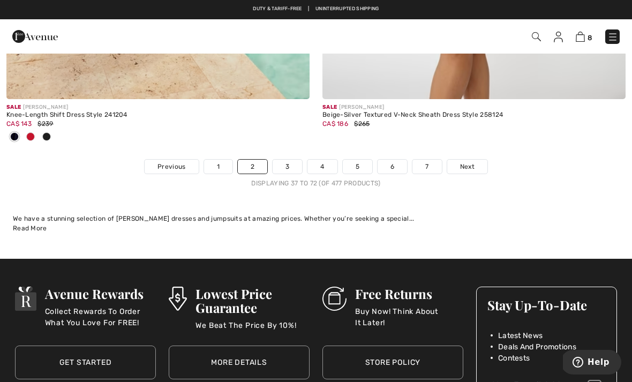
click at [469, 162] on span "Next" at bounding box center [467, 167] width 14 height 10
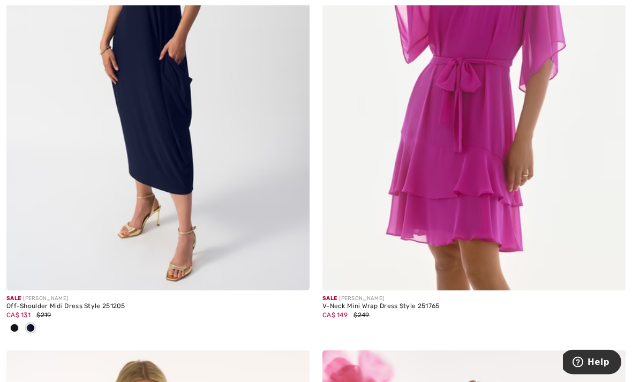
scroll to position [7175, 0]
click at [172, 114] on img at bounding box center [157, 63] width 303 height 455
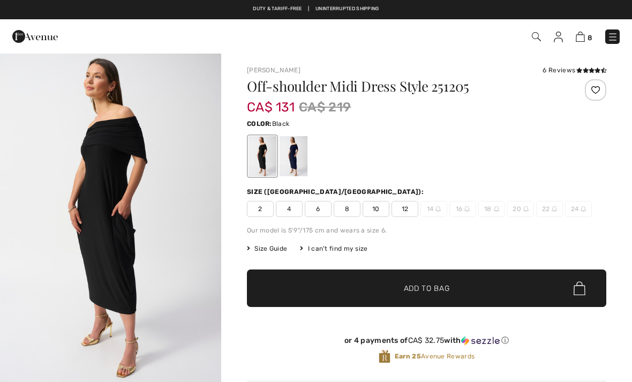
checkbox input "true"
click at [296, 160] on div at bounding box center [293, 156] width 28 height 40
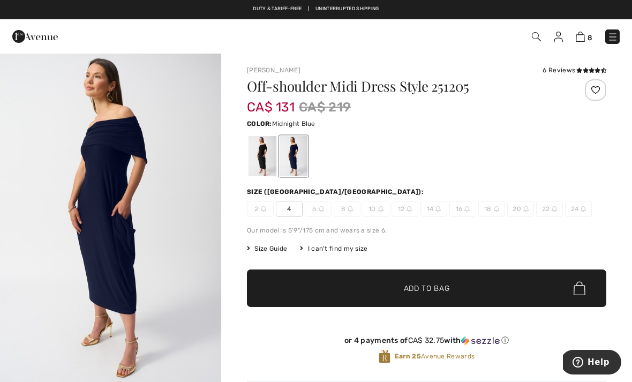
click at [261, 154] on div at bounding box center [262, 156] width 28 height 40
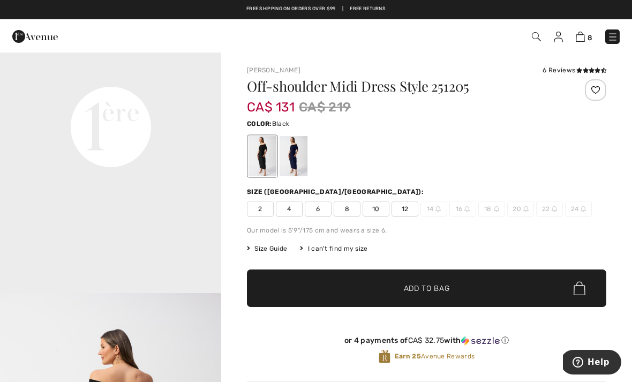
scroll to position [755, 0]
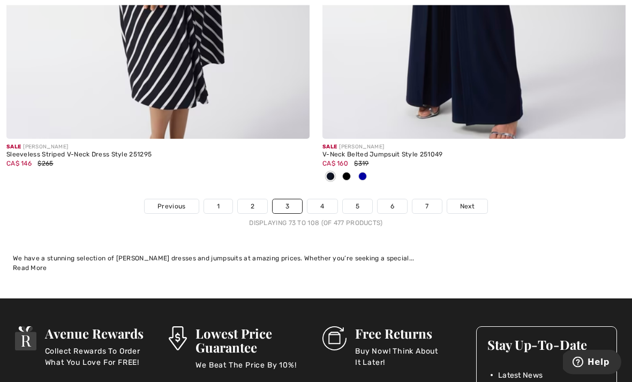
scroll to position [9384, 0]
click at [469, 201] on span "Next" at bounding box center [467, 206] width 14 height 10
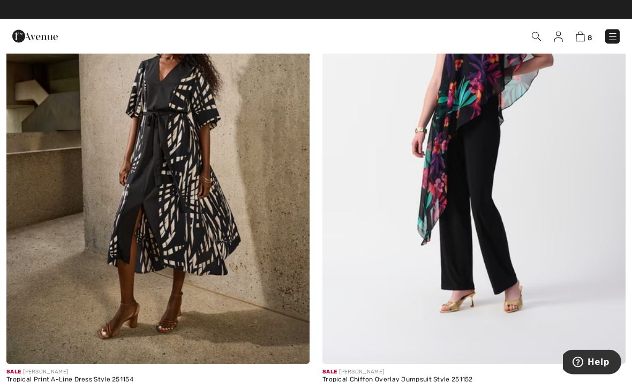
scroll to position [3301, 0]
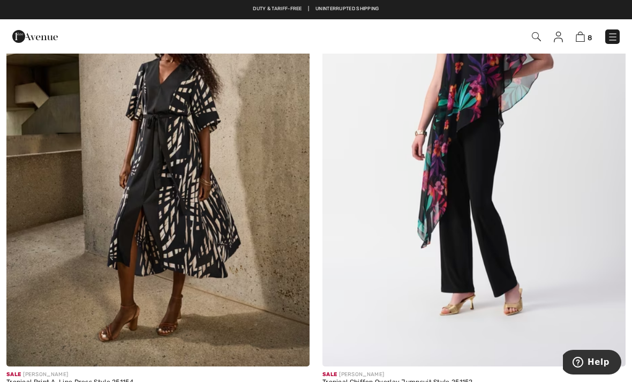
click at [202, 216] on img at bounding box center [157, 139] width 303 height 455
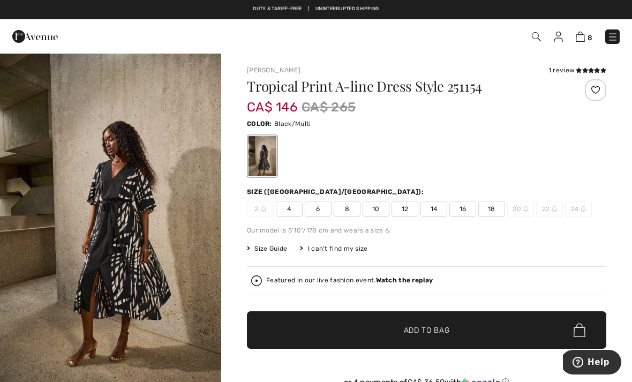
click at [586, 69] on icon at bounding box center [585, 69] width 6 height 5
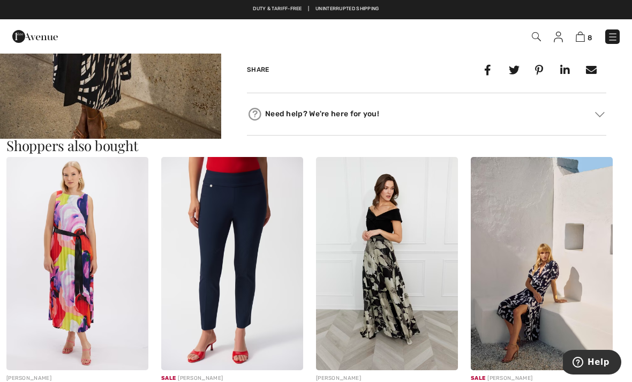
scroll to position [608, 0]
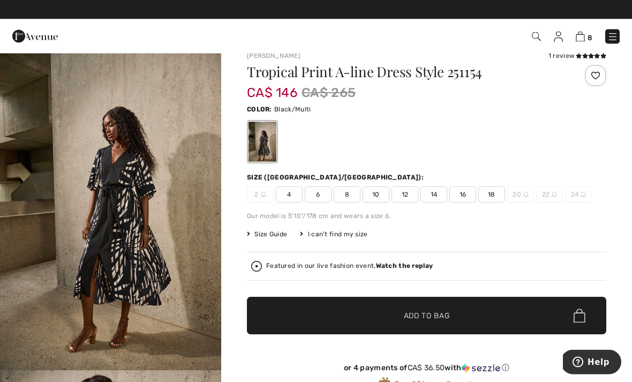
scroll to position [14, 0]
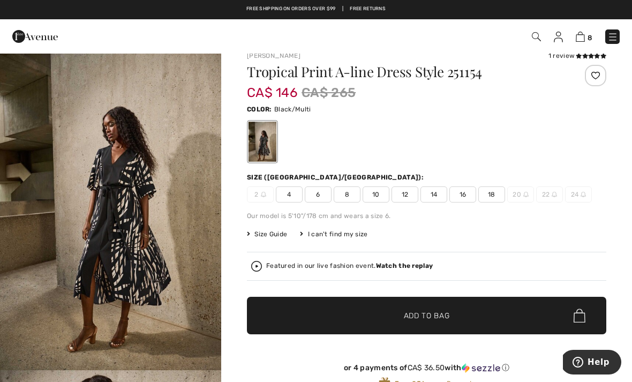
click at [261, 149] on div at bounding box center [262, 142] width 28 height 40
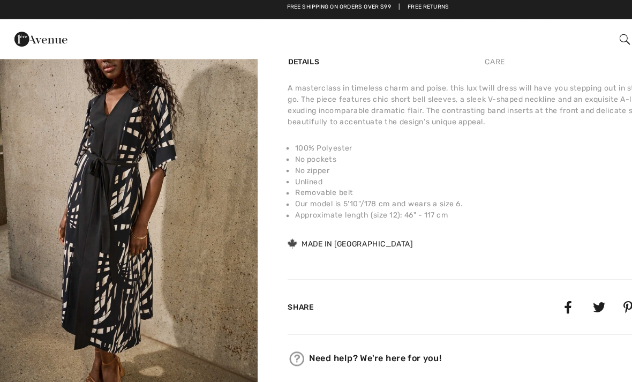
scroll to position [0, 0]
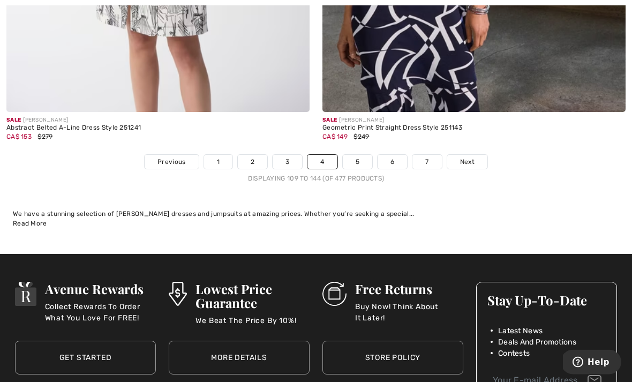
scroll to position [9234, 0]
click at [472, 157] on span "Next" at bounding box center [467, 162] width 14 height 10
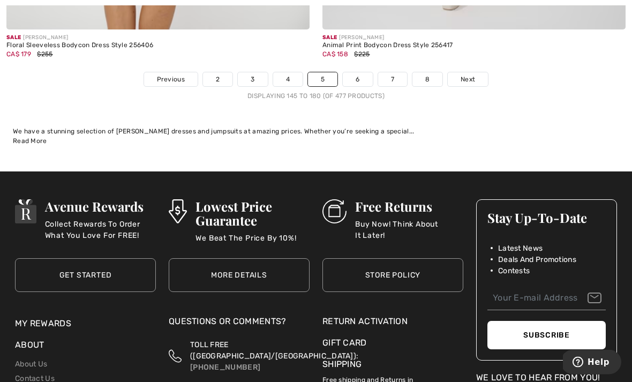
scroll to position [9352, 0]
click at [476, 74] on link "Next" at bounding box center [468, 79] width 40 height 14
